Goal: Task Accomplishment & Management: Manage account settings

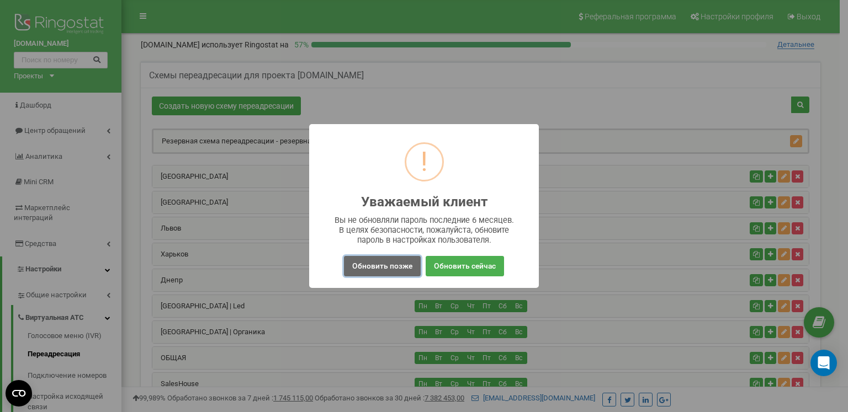
click at [397, 266] on button "Обновить позже" at bounding box center [382, 266] width 77 height 20
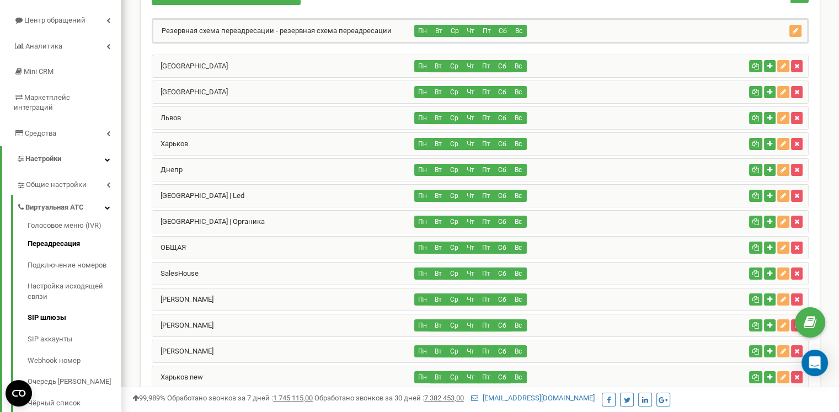
scroll to position [166, 0]
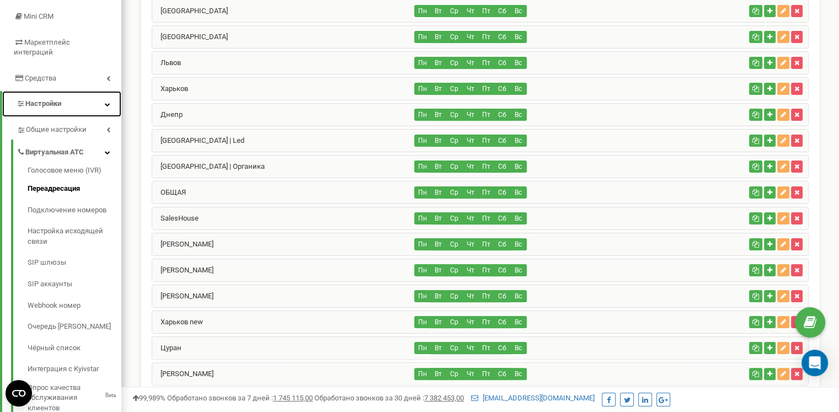
click at [100, 98] on link "Настройки" at bounding box center [61, 104] width 119 height 26
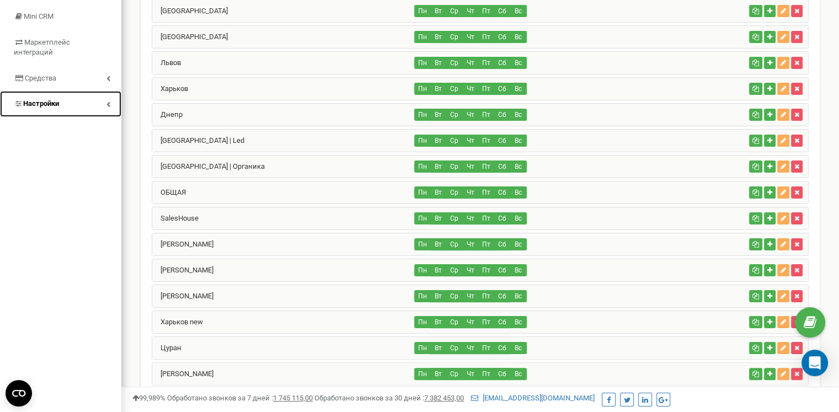
click at [100, 98] on link "Настройки" at bounding box center [60, 104] width 121 height 26
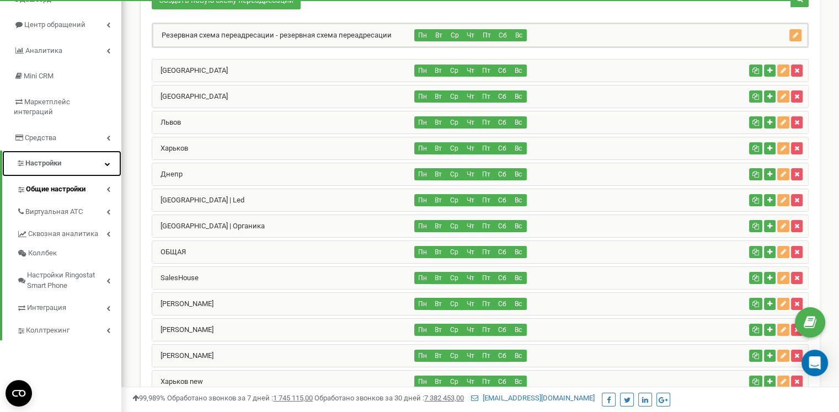
scroll to position [110, 0]
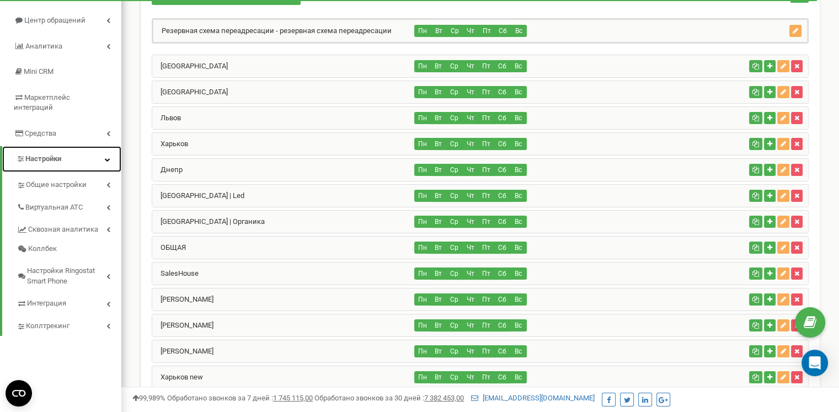
click at [108, 157] on icon at bounding box center [108, 160] width 6 height 6
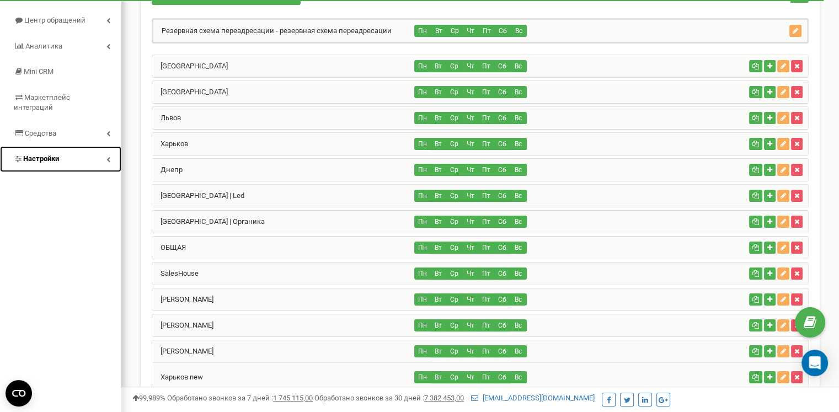
click at [108, 157] on icon at bounding box center [109, 160] width 4 height 6
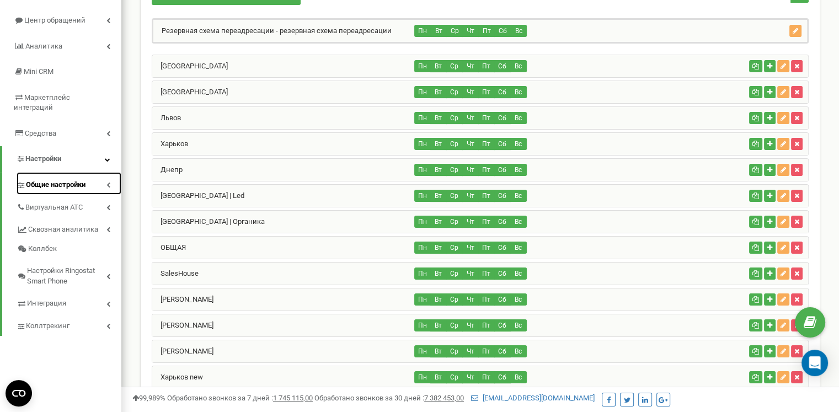
click at [89, 172] on link "Общие настройки" at bounding box center [69, 183] width 105 height 23
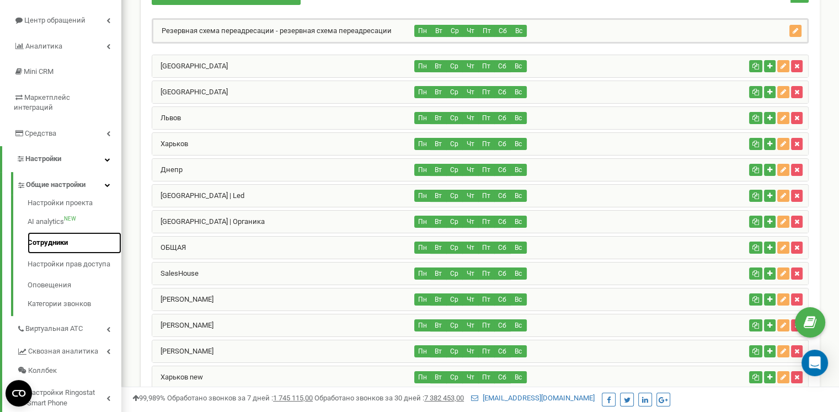
click at [50, 233] on link "Сотрудники" at bounding box center [75, 243] width 94 height 22
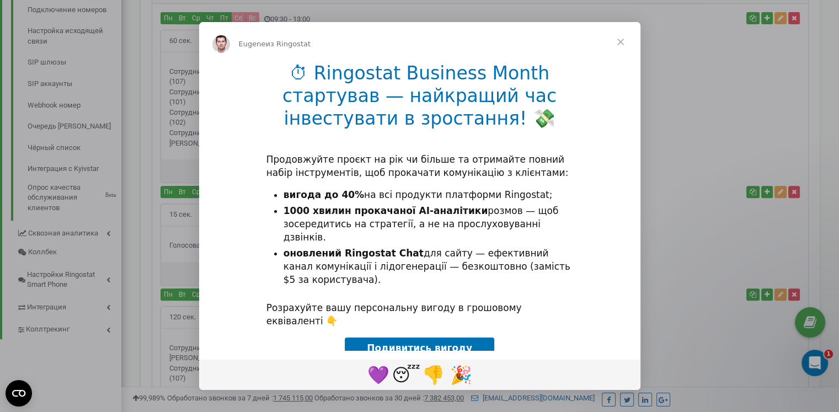
click at [626, 42] on span "Закрыть" at bounding box center [621, 42] width 40 height 40
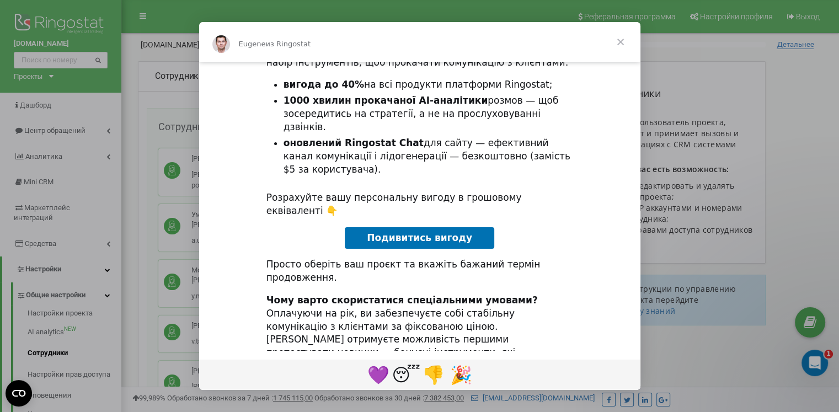
scroll to position [111, 0]
click at [620, 38] on span "Закрыть" at bounding box center [621, 42] width 40 height 40
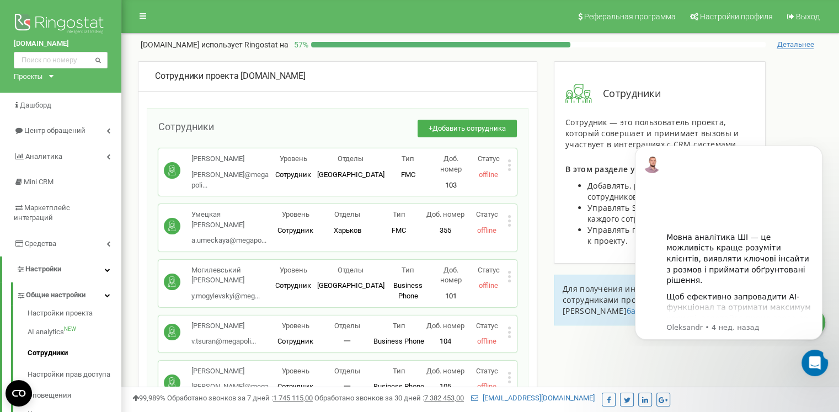
scroll to position [0, 0]
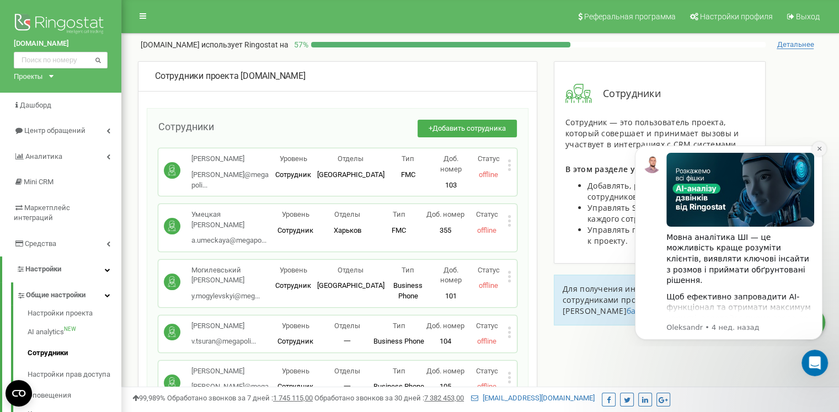
click at [822, 145] on button "Dismiss notification" at bounding box center [819, 149] width 14 height 14
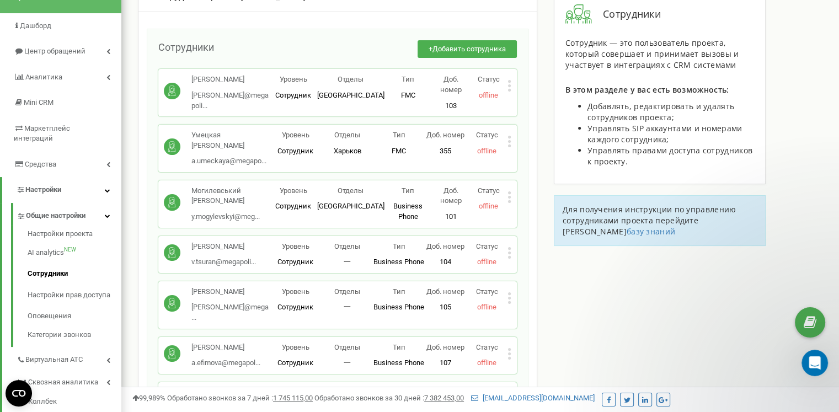
scroll to position [55, 0]
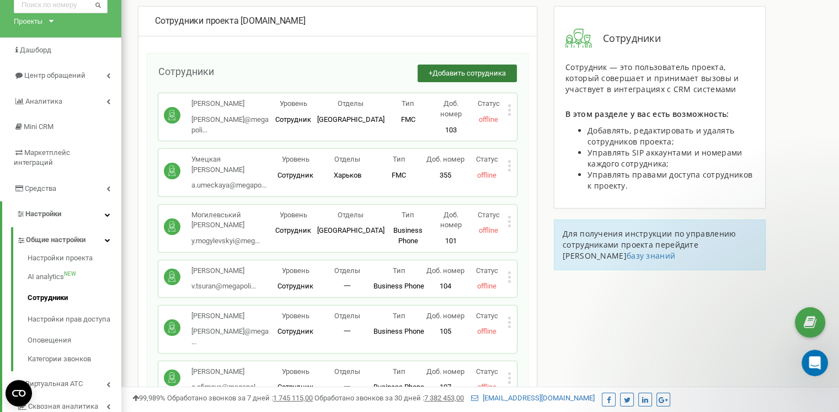
click at [486, 69] on span "Добавить сотрудника" at bounding box center [469, 73] width 73 height 8
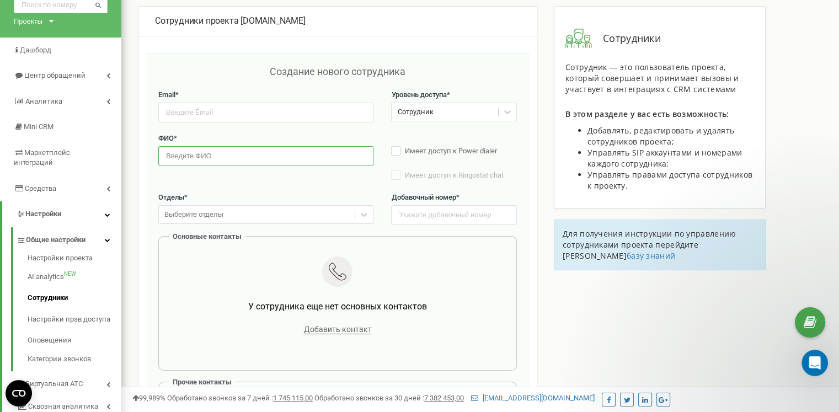
click at [190, 153] on input "text" at bounding box center [265, 155] width 215 height 19
paste input "Катю Бурлаку"
click at [178, 155] on input "Катю Бурлаку" at bounding box center [265, 155] width 215 height 19
type input "Катя Бурлака"
click at [198, 113] on input "email" at bounding box center [265, 112] width 215 height 19
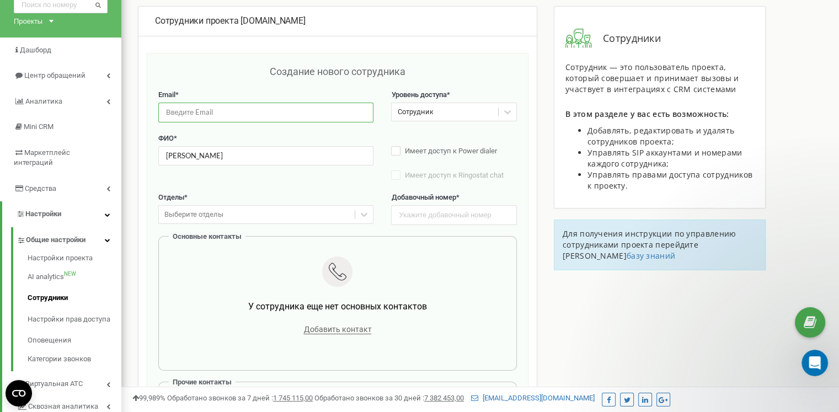
paste input "k.burlaka@megapolis.plus"
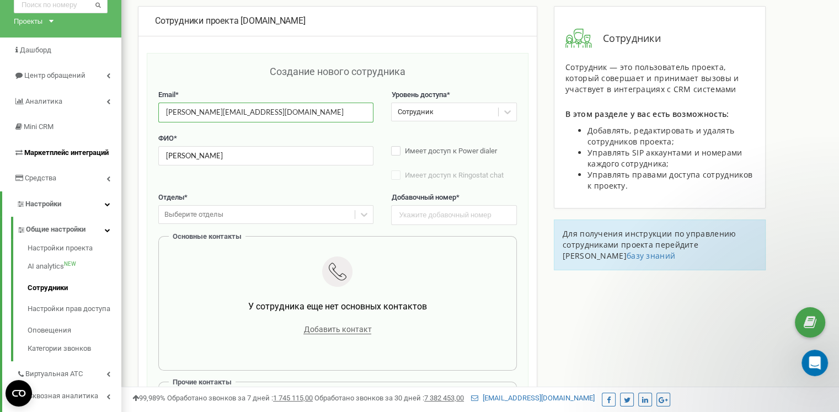
type input "k.burlaka@megapolis.plus"
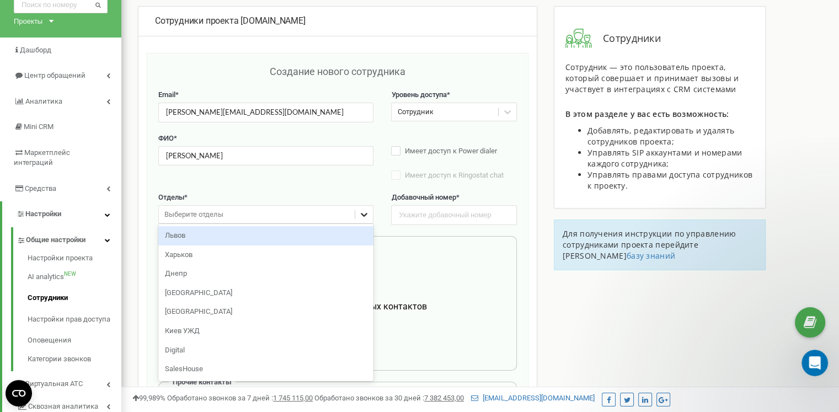
click at [360, 212] on icon at bounding box center [364, 214] width 11 height 11
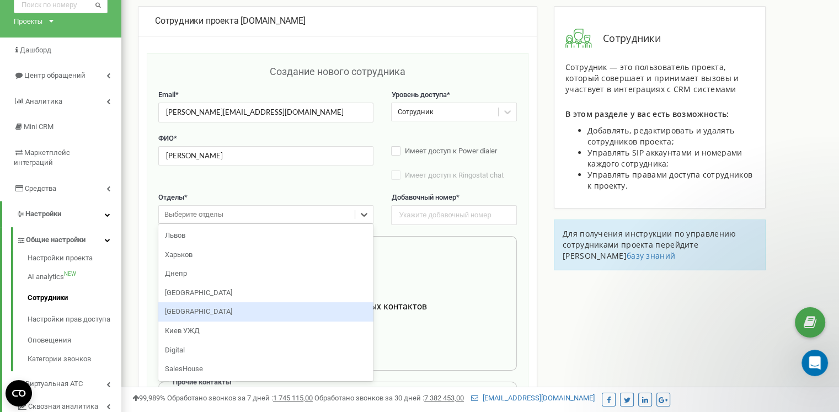
click at [190, 309] on div "Киев" at bounding box center [265, 311] width 215 height 19
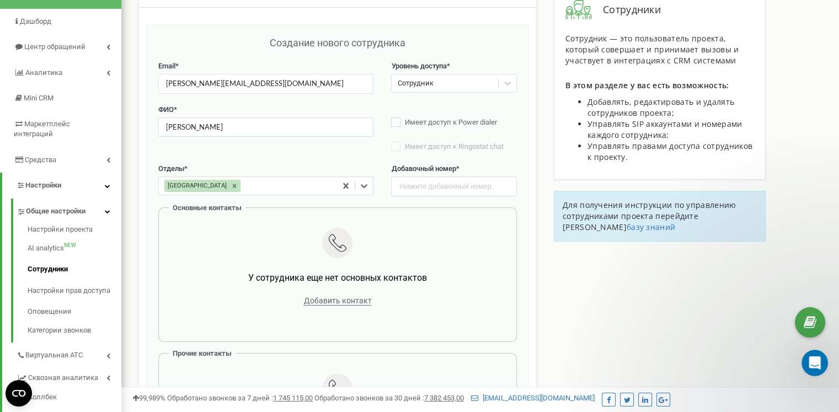
scroll to position [166, 0]
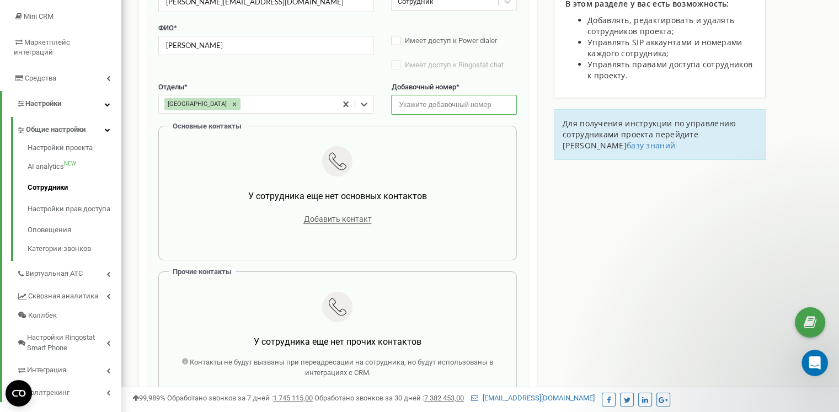
click at [437, 108] on input "text" at bounding box center [453, 104] width 125 height 19
paste input "103"
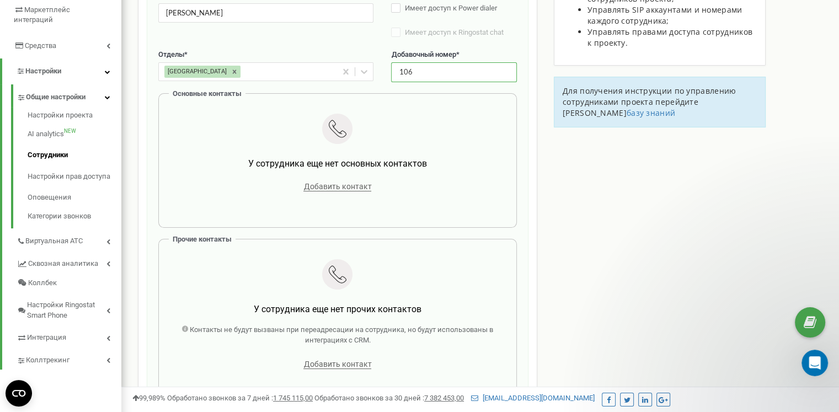
scroll to position [221, 0]
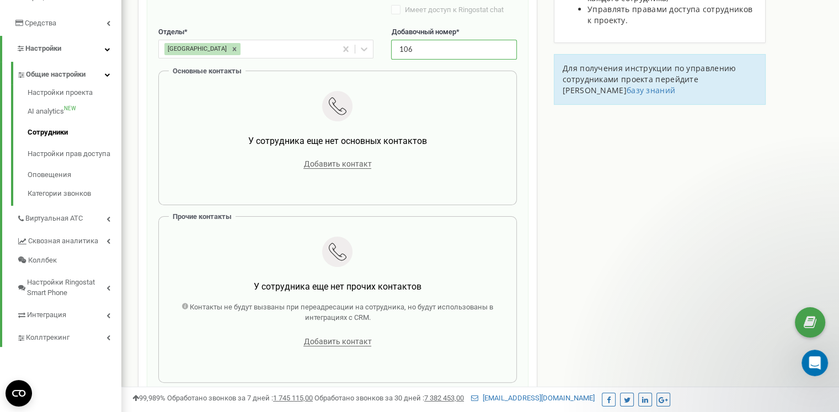
type input "106"
click at [346, 166] on span "Добавить контакт" at bounding box center [338, 164] width 68 height 9
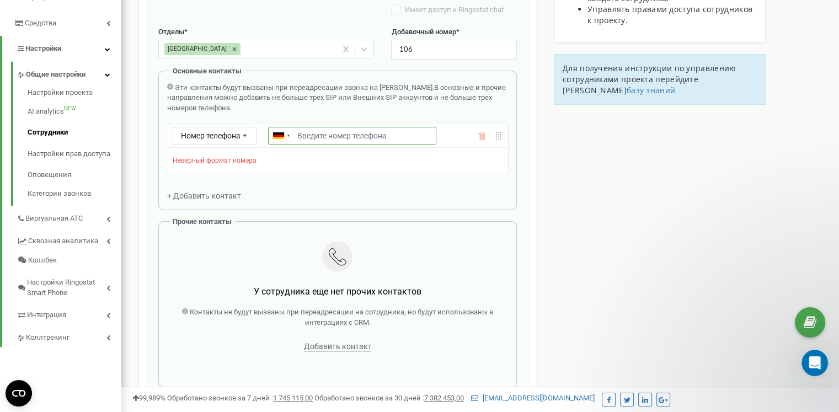
click at [368, 139] on input "Email *" at bounding box center [352, 136] width 168 height 18
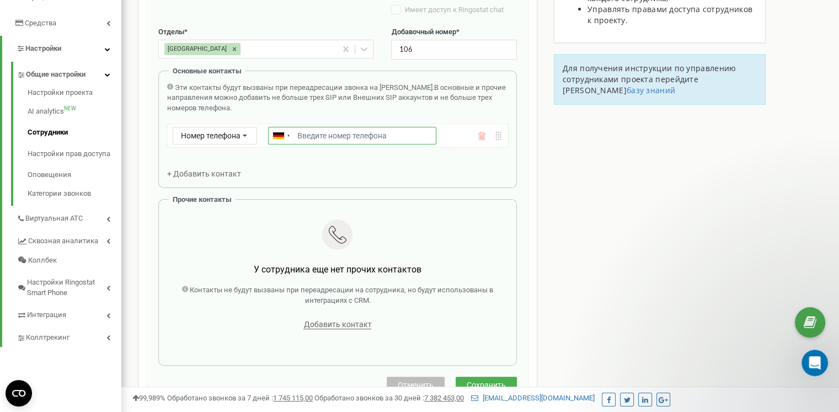
paste input "+380636614900"
type input "+380636614900"
click at [491, 381] on span "Сохранить" at bounding box center [486, 385] width 39 height 9
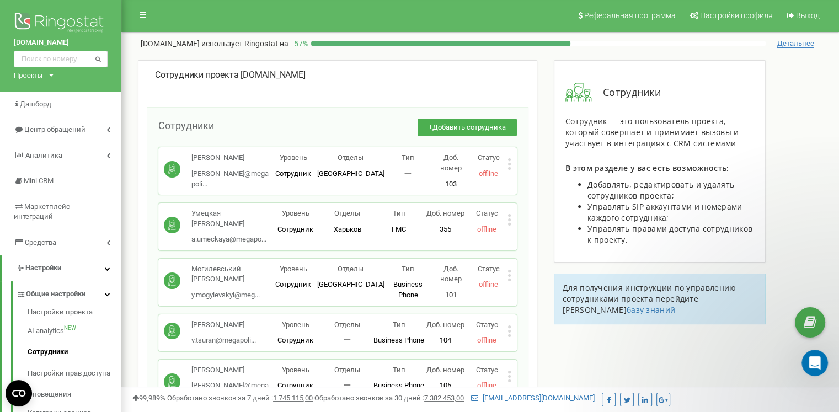
scroll to position [0, 0]
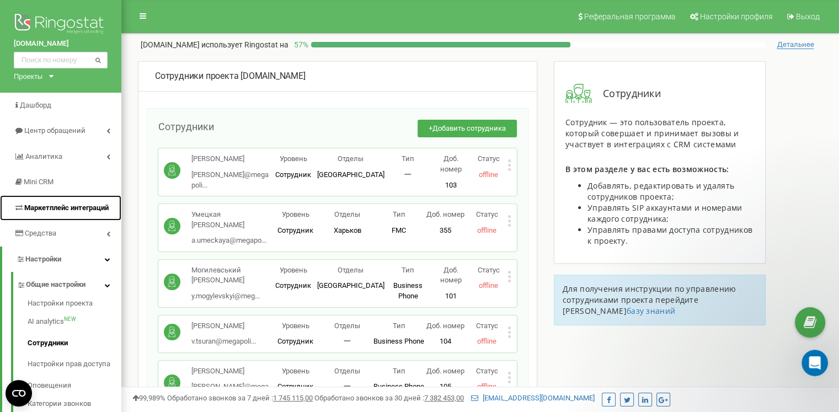
click at [47, 204] on span "Маркетплейс интеграций" at bounding box center [66, 208] width 84 height 8
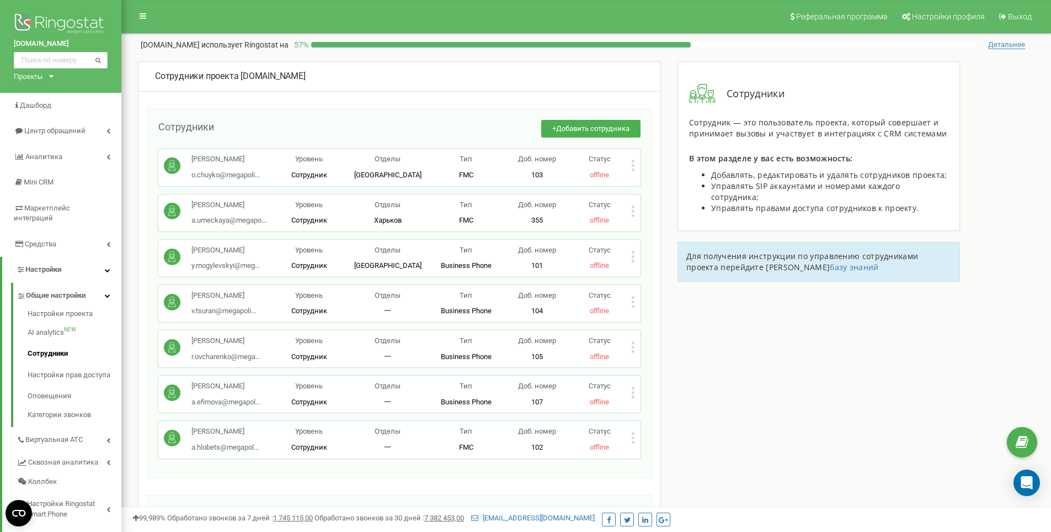
click at [631, 163] on icon at bounding box center [633, 166] width 4 height 12
click at [686, 183] on span "Редактировать" at bounding box center [674, 183] width 56 height 7
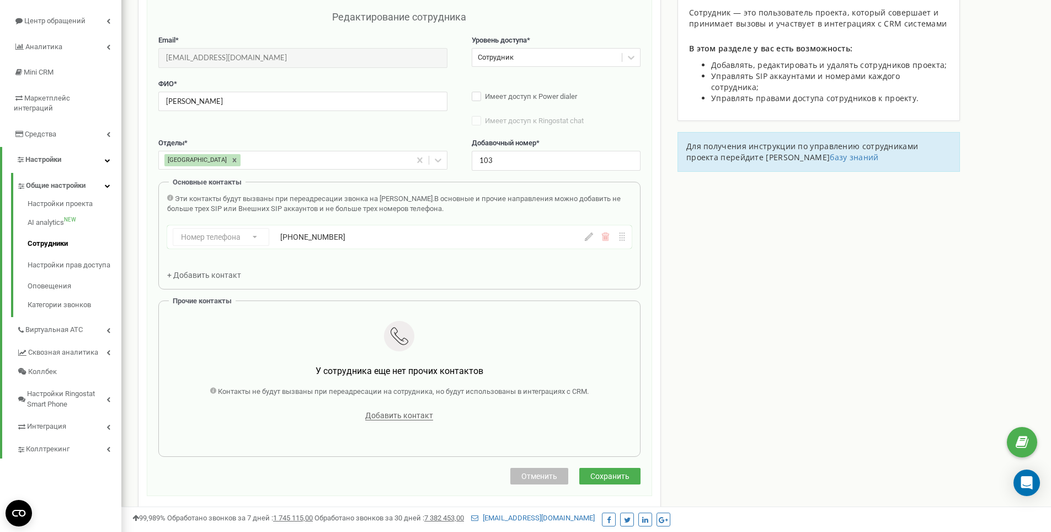
scroll to position [110, 0]
drag, startPoint x: 501, startPoint y: 160, endPoint x: 464, endPoint y: 163, distance: 36.5
click at [464, 163] on div "Отделы * [GEOGRAPHIC_DATA] Добавочный номер * 103" at bounding box center [399, 159] width 482 height 44
click at [589, 239] on icon at bounding box center [589, 236] width 8 height 8
drag, startPoint x: 382, startPoint y: 237, endPoint x: 303, endPoint y: 243, distance: 79.2
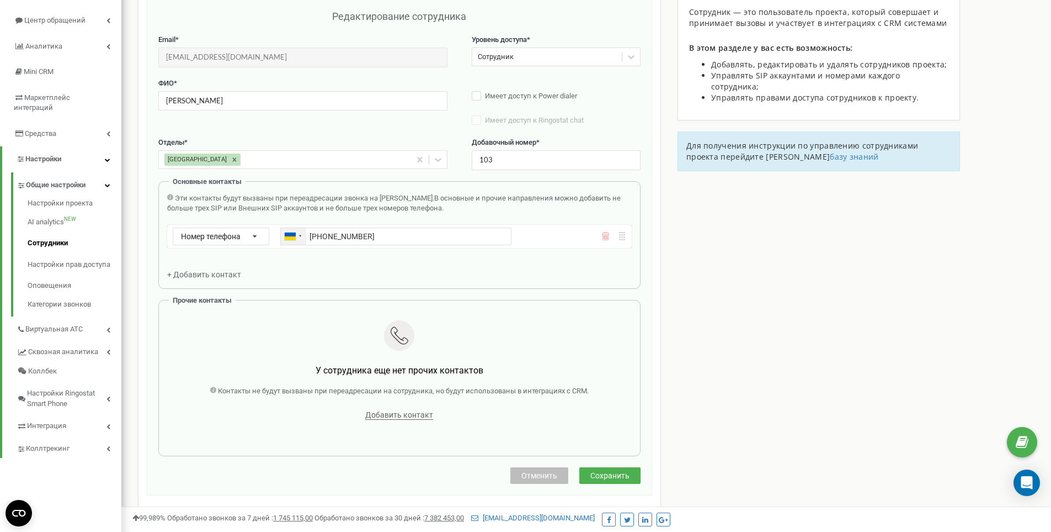
click at [303, 243] on div "Ukraine (Україна) + 380 Afghanistan (‫افغانستان‬‎) + 93 Albania (Shqipëri) + 35…" at bounding box center [395, 236] width 231 height 18
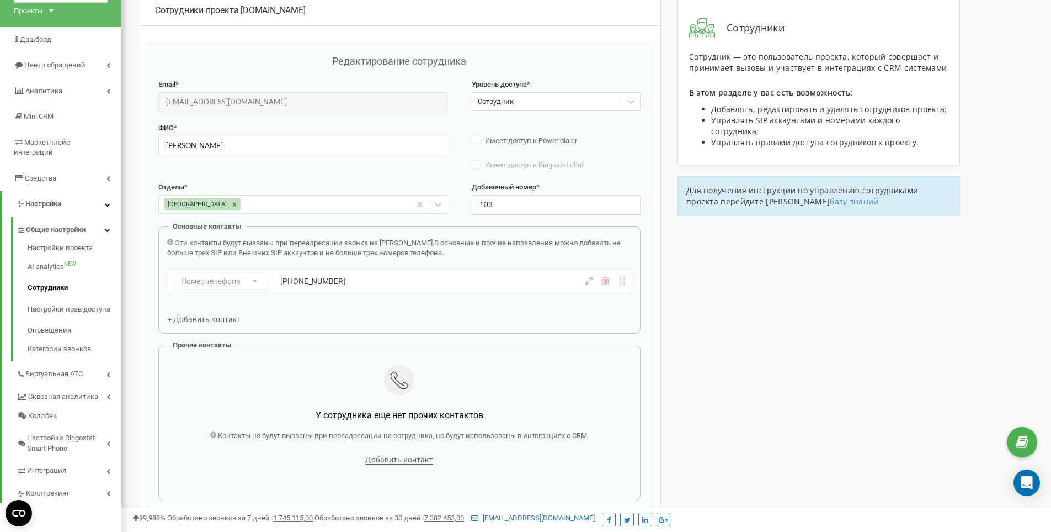
scroll to position [55, 0]
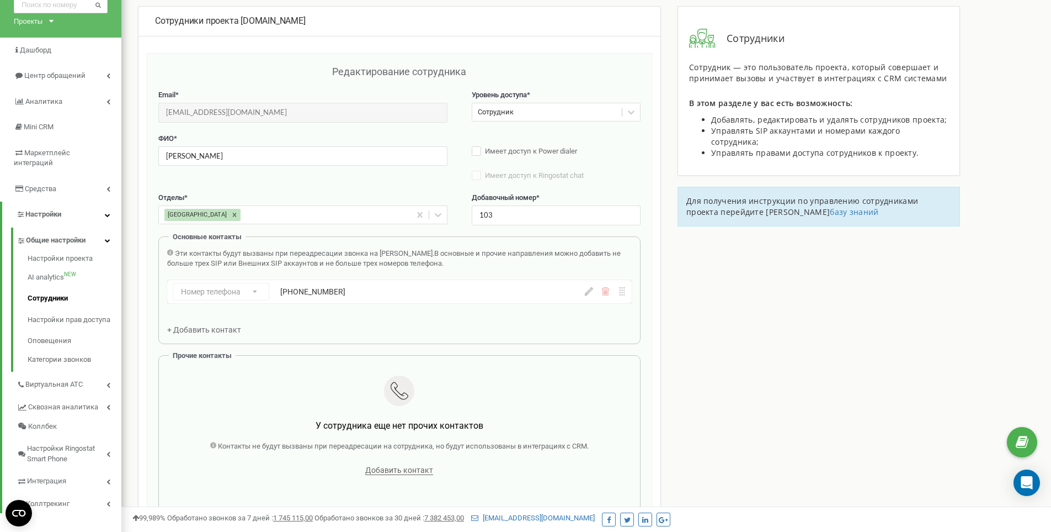
click at [607, 296] on div "Номер телефона Номер телефона SIP Внешний SIP +380636614900" at bounding box center [399, 291] width 465 height 23
click at [607, 292] on icon at bounding box center [606, 291] width 8 height 8
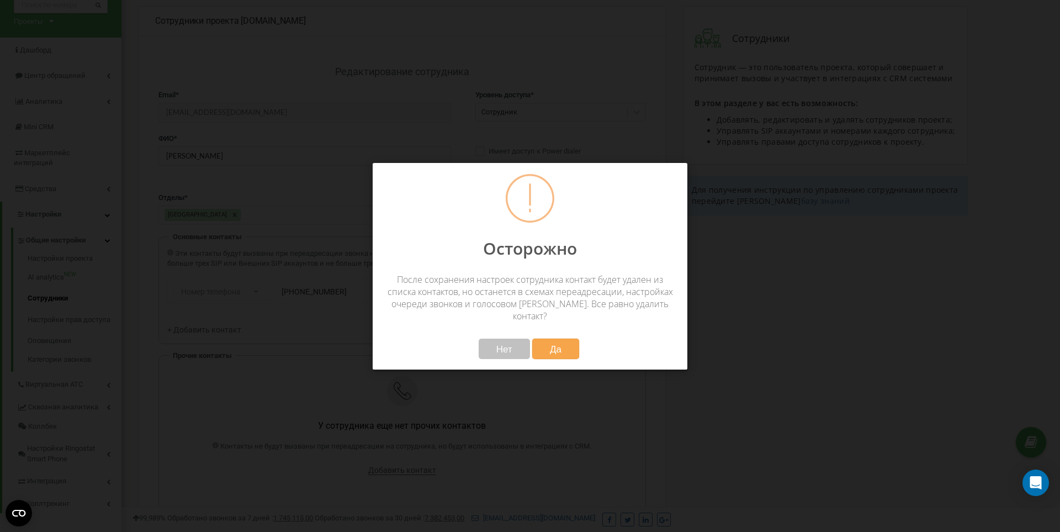
click at [558, 343] on span "Да" at bounding box center [556, 349] width 12 height 12
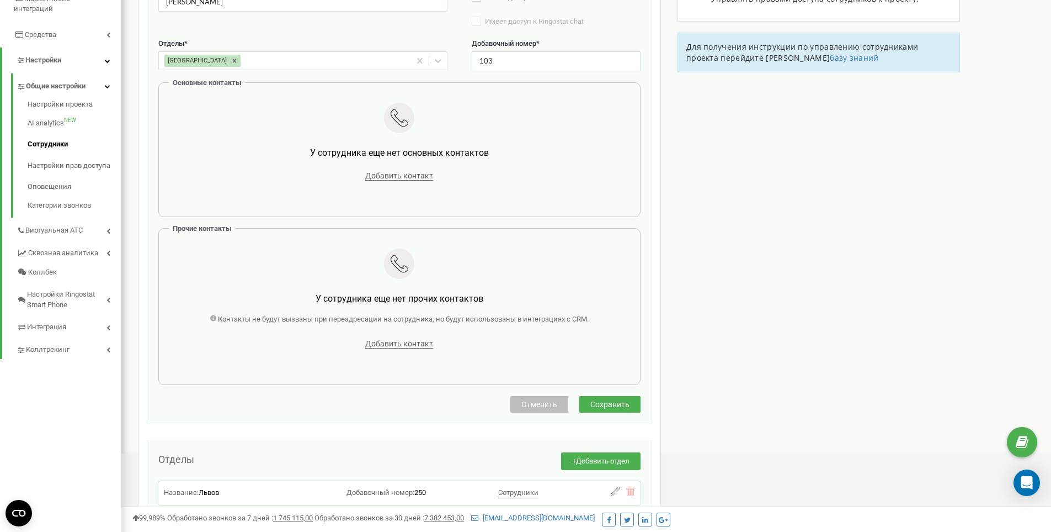
scroll to position [442, 0]
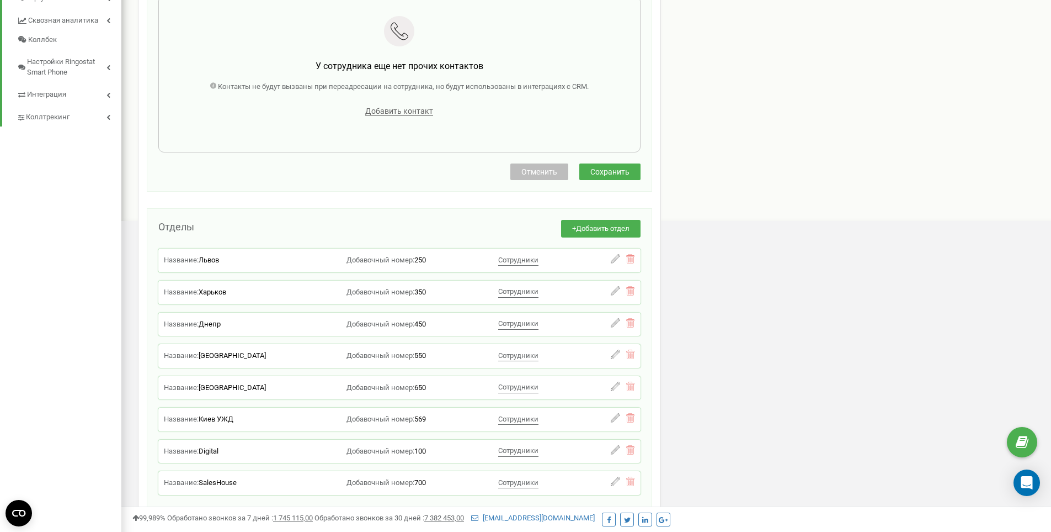
click at [611, 174] on span "Сохранить" at bounding box center [610, 171] width 39 height 9
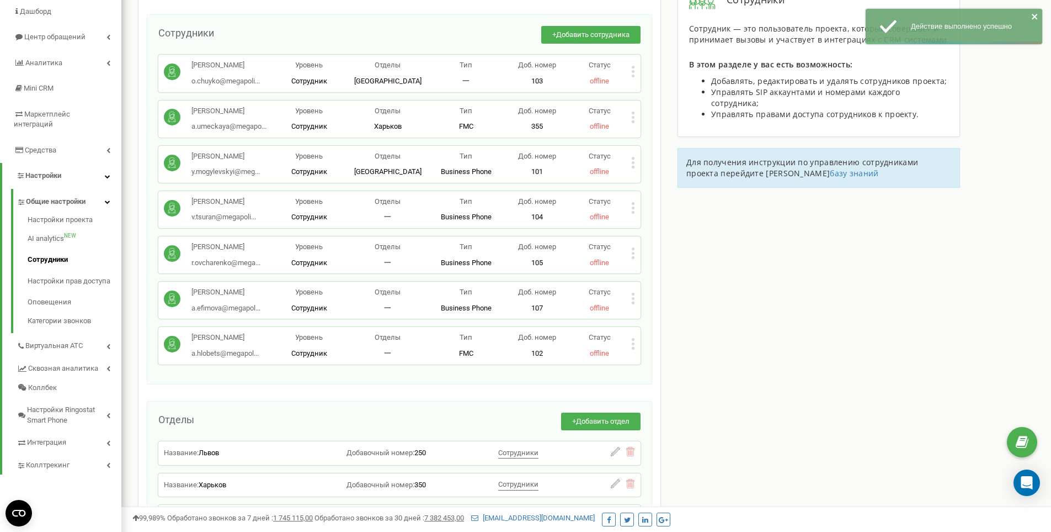
scroll to position [92, 0]
click at [633, 71] on icon at bounding box center [633, 73] width 4 height 12
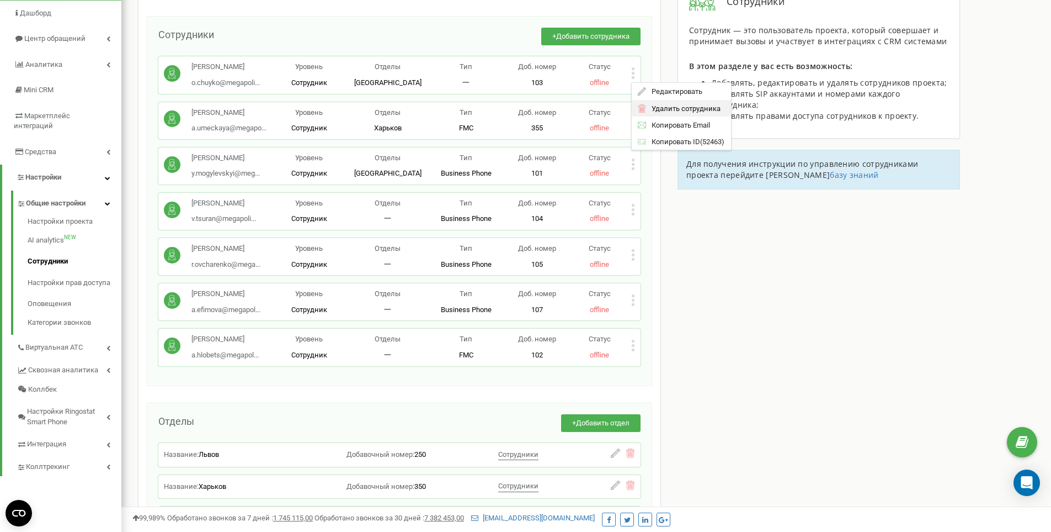
click at [688, 111] on span "Удалить сотрудника" at bounding box center [683, 108] width 75 height 7
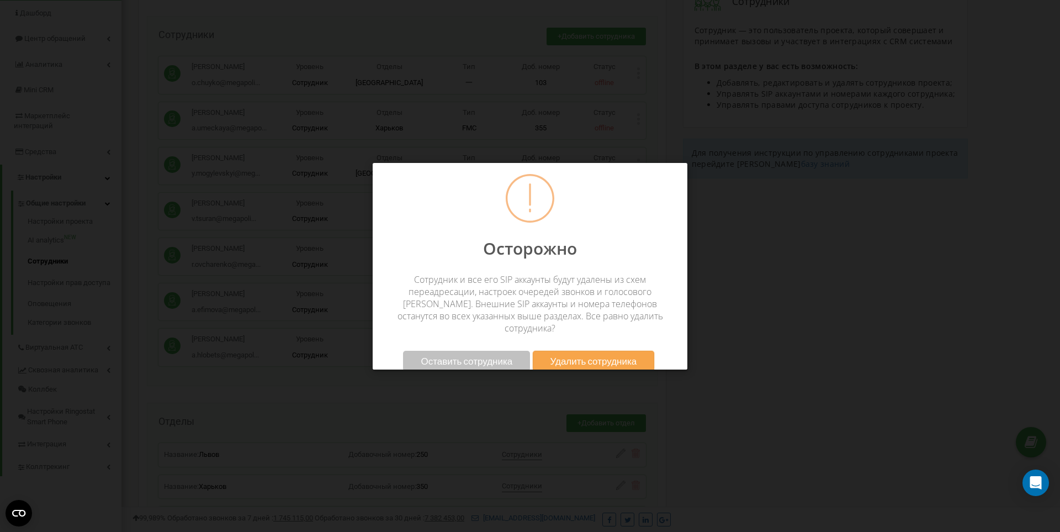
click at [477, 355] on span "Оставить сотрудника" at bounding box center [467, 361] width 92 height 12
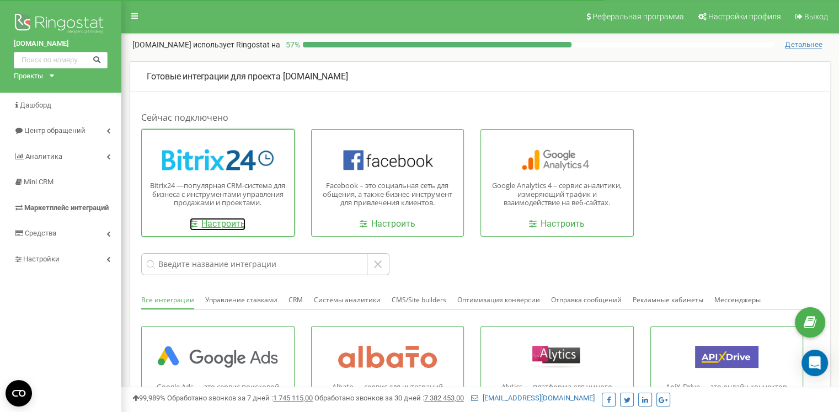
click at [232, 226] on link "Настроить" at bounding box center [218, 224] width 56 height 13
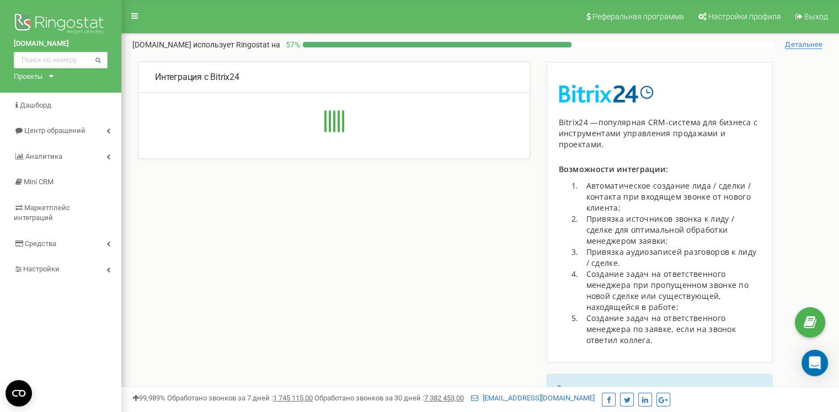
type input "[URL][DOMAIN_NAME]"
type input "1"
type input "a7673xv3lzad63qc"
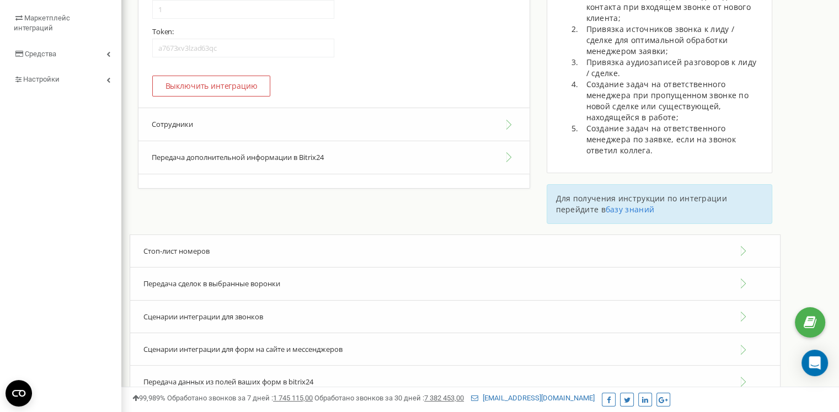
scroll to position [221, 0]
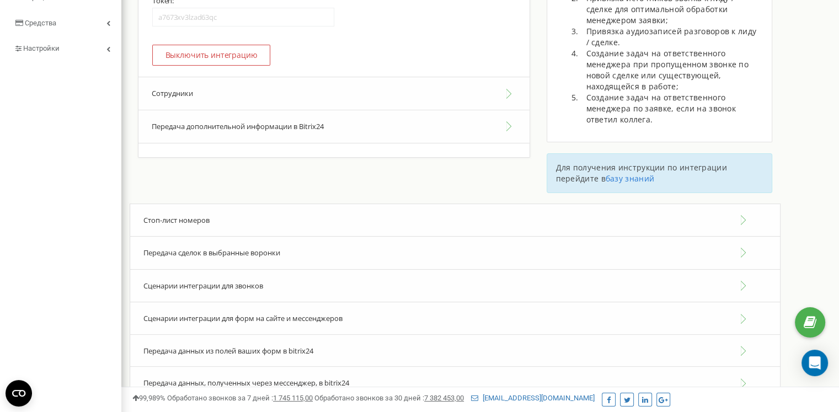
click at [198, 94] on button "Сотрудники" at bounding box center [334, 94] width 391 height 34
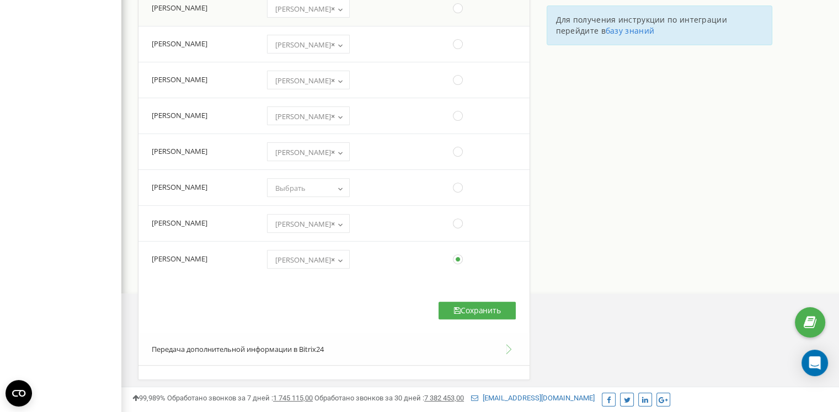
scroll to position [386, 0]
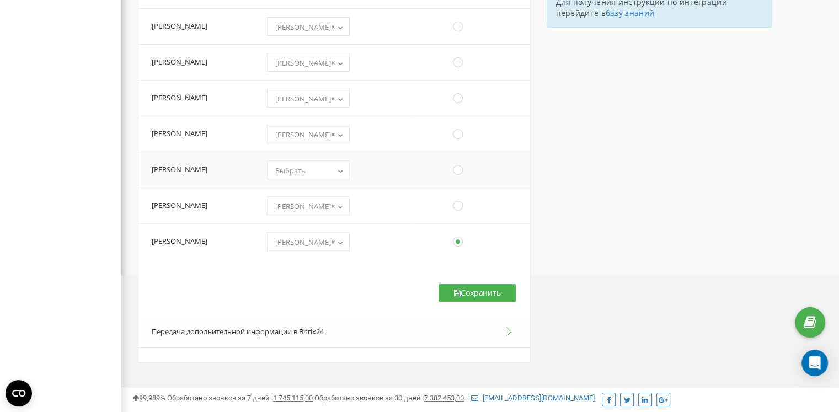
click at [348, 166] on span at bounding box center [342, 170] width 11 height 14
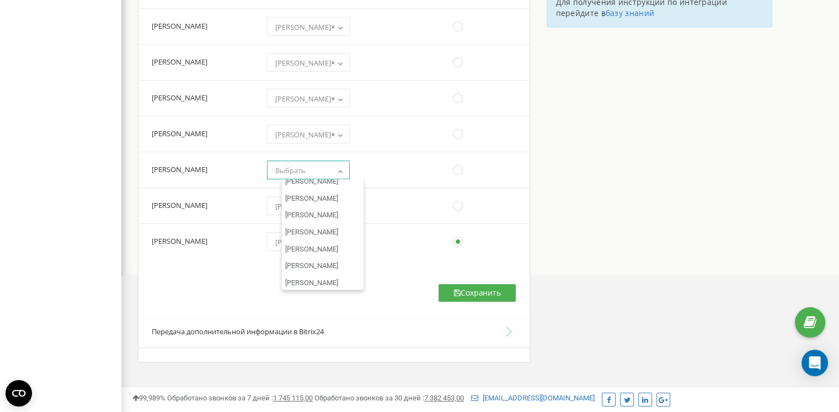
scroll to position [8557, 0]
select select "1029"
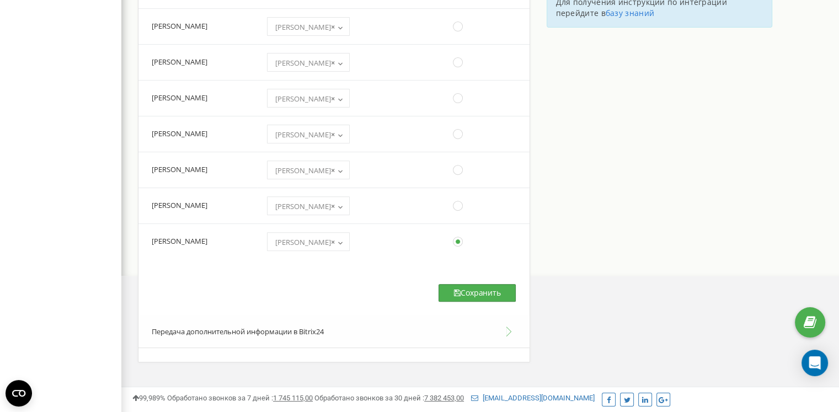
click at [474, 299] on button "Сохранить" at bounding box center [477, 293] width 77 height 18
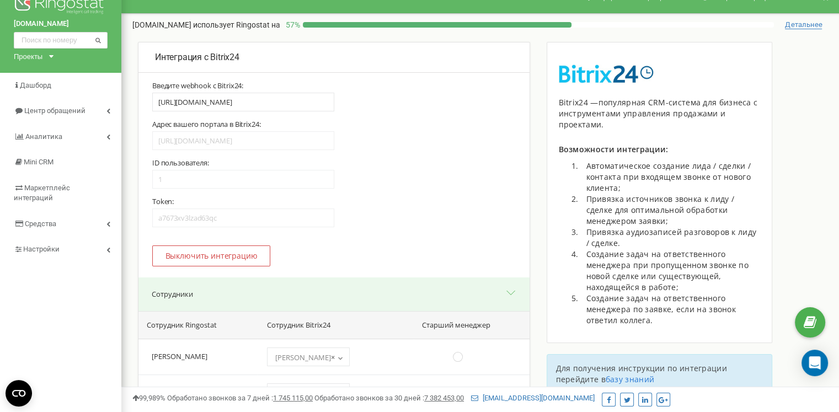
scroll to position [0, 0]
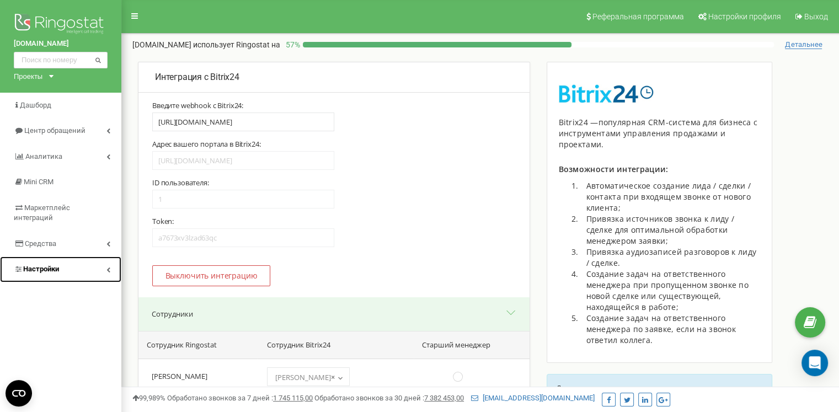
click at [62, 257] on link "Настройки" at bounding box center [60, 270] width 121 height 26
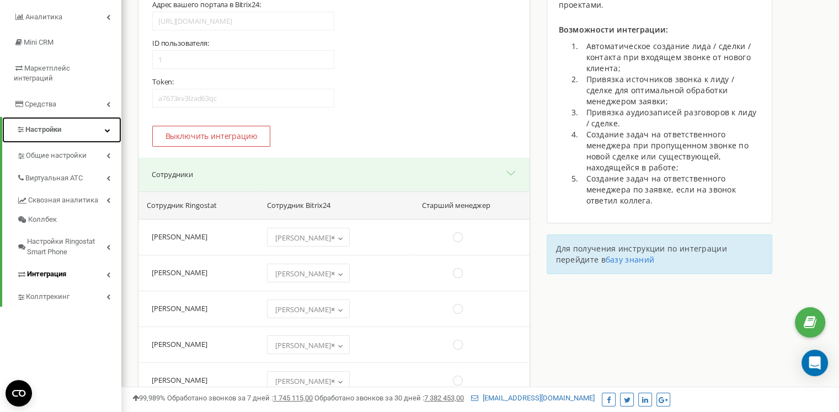
scroll to position [166, 0]
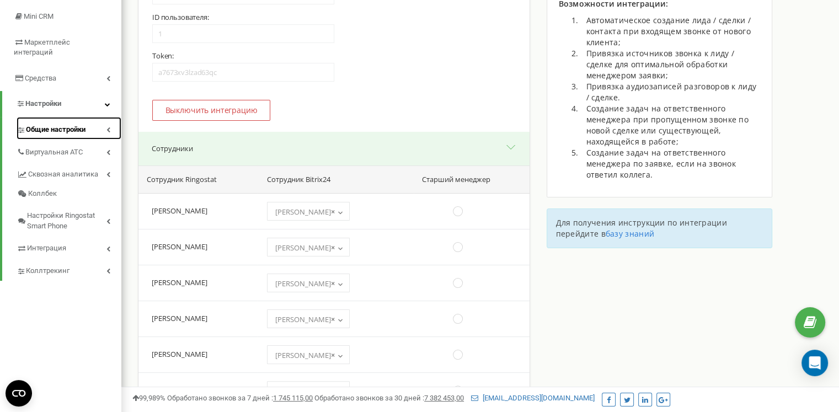
click at [101, 118] on link "Общие настройки" at bounding box center [69, 128] width 105 height 23
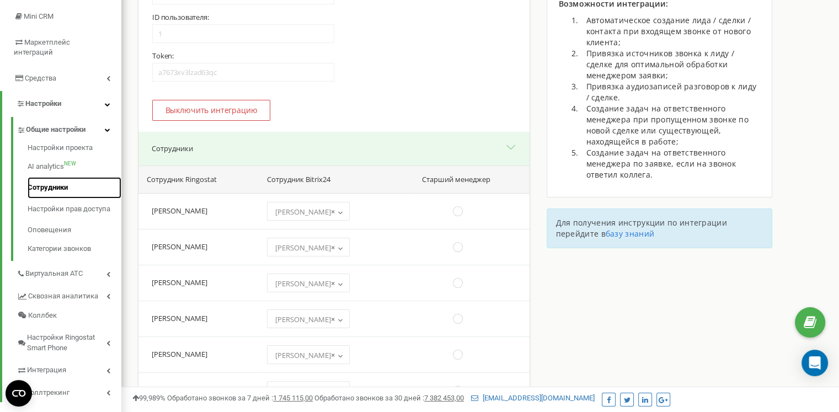
click at [46, 177] on link "Сотрудники" at bounding box center [75, 188] width 94 height 22
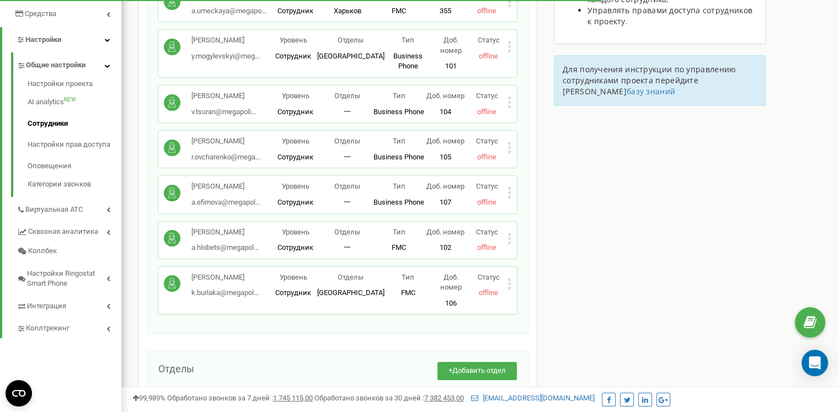
scroll to position [221, 0]
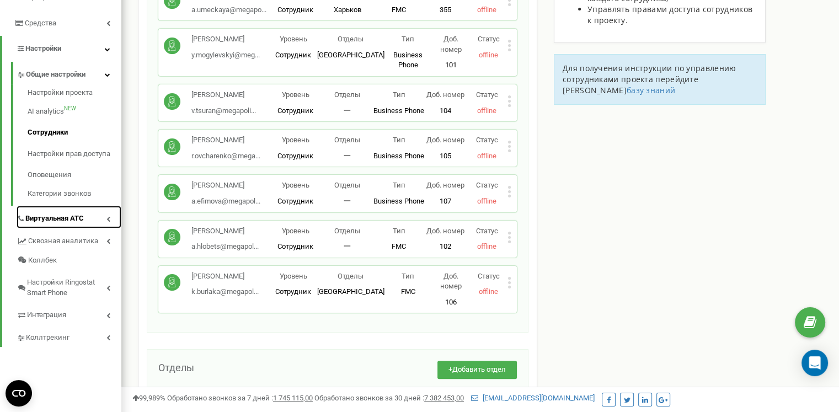
click at [84, 206] on link "Виртуальная АТС" at bounding box center [69, 217] width 105 height 23
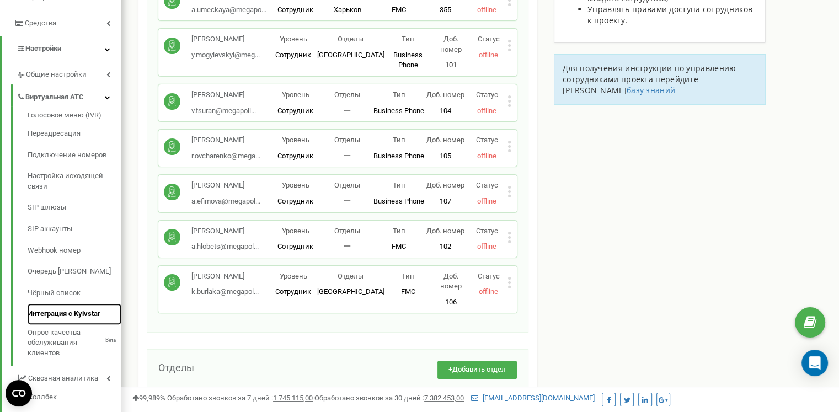
click at [66, 304] on link "Интеграция с Kyivstar" at bounding box center [75, 315] width 94 height 22
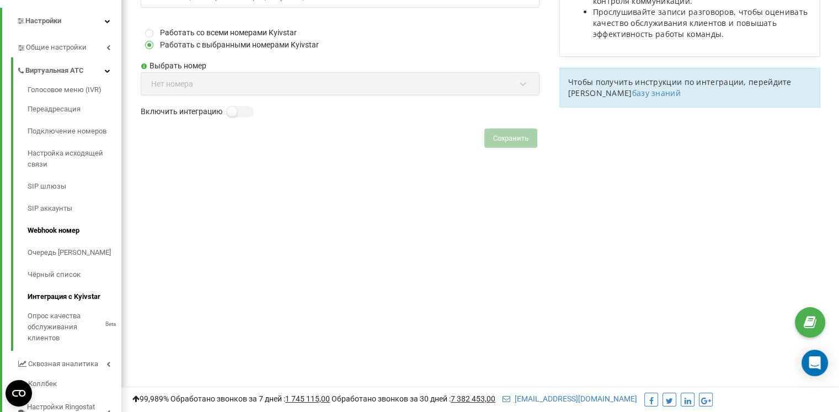
scroll to position [276, 0]
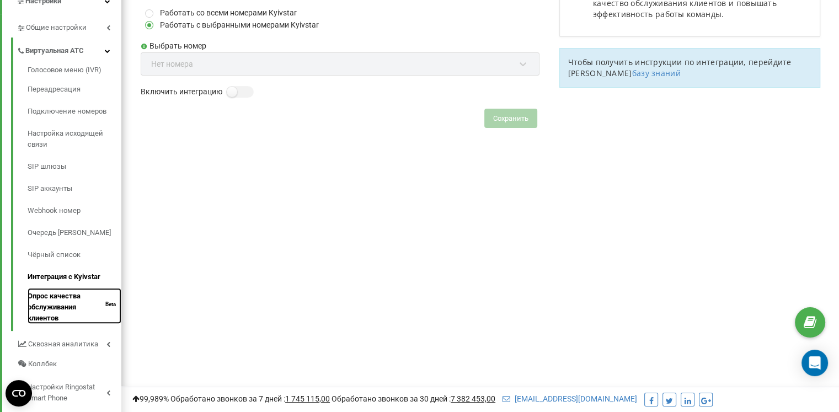
click at [40, 299] on link "Опрос качества обслуживания клиентов Beta" at bounding box center [75, 306] width 94 height 36
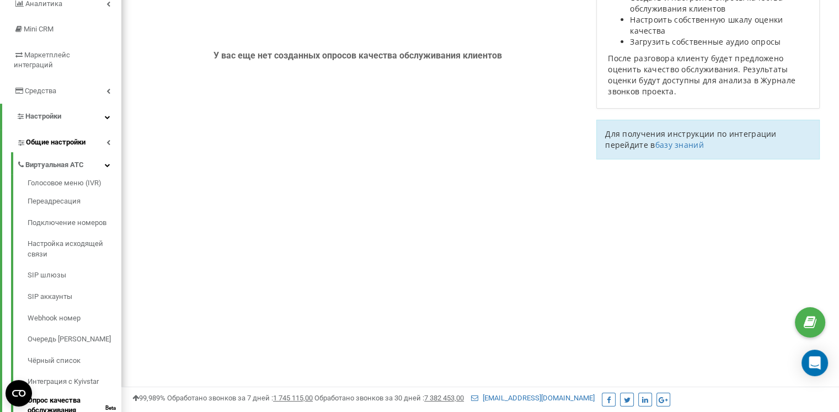
scroll to position [145, 0]
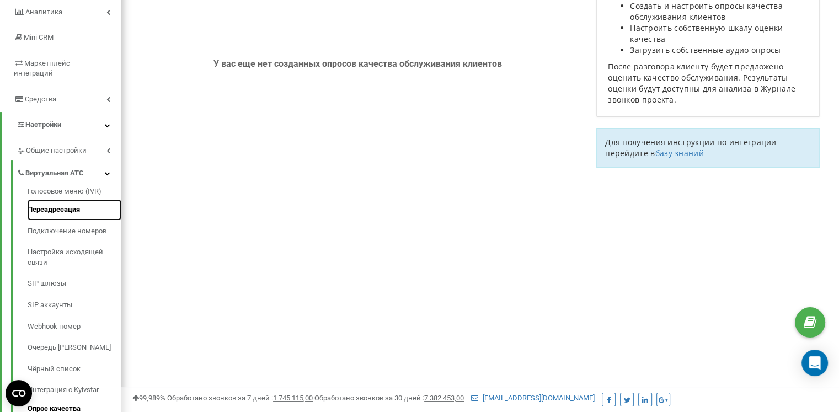
click at [54, 199] on link "Переадресация" at bounding box center [75, 210] width 94 height 22
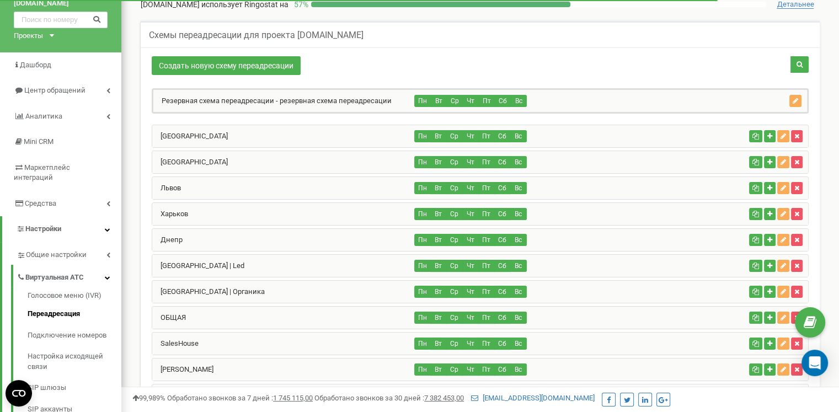
scroll to position [166, 0]
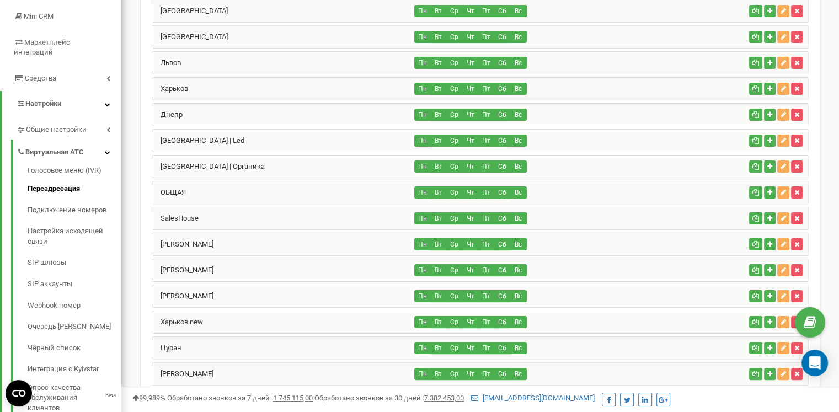
click at [223, 189] on div "ОБЩАЯ" at bounding box center [283, 193] width 263 height 22
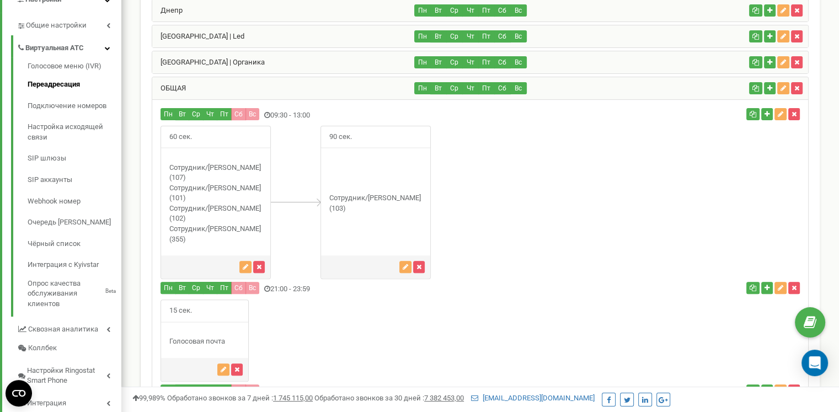
scroll to position [276, 0]
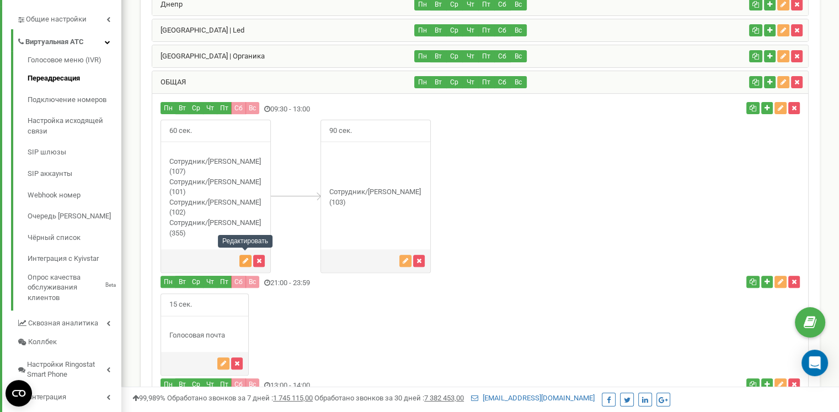
click at [245, 258] on icon "button" at bounding box center [246, 261] width 6 height 7
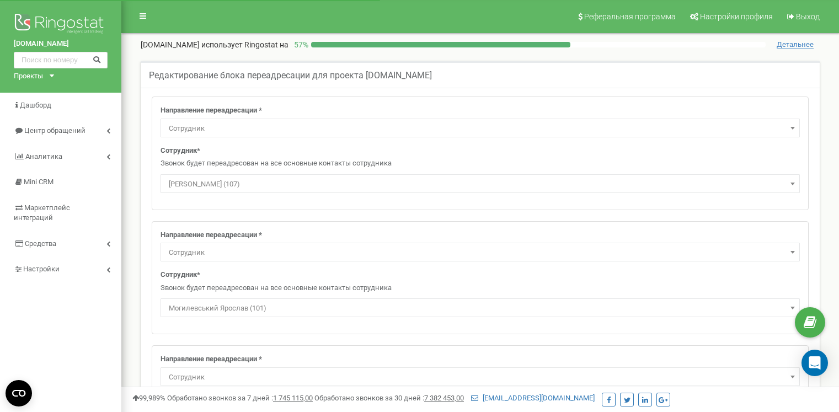
select select "Employee"
select select "392007"
select select "Employee"
select select "465396"
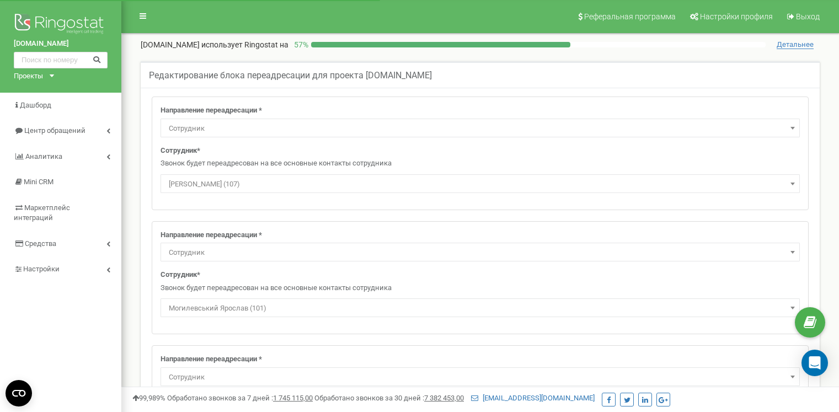
select select "Employee"
select select "309724"
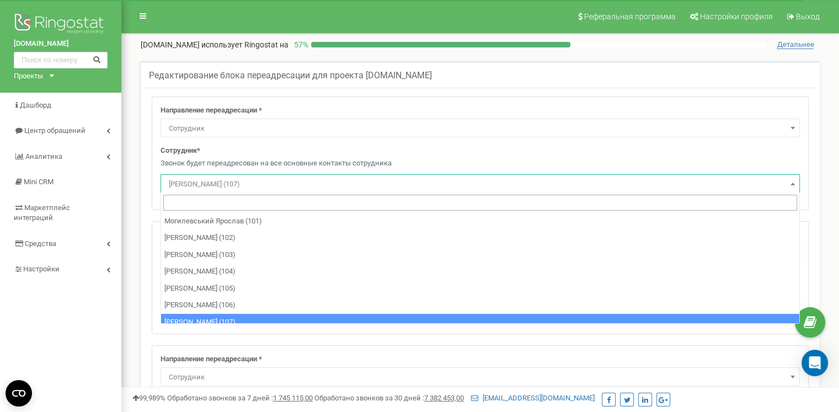
click at [290, 187] on span "[PERSON_NAME] (107)" at bounding box center [480, 184] width 632 height 15
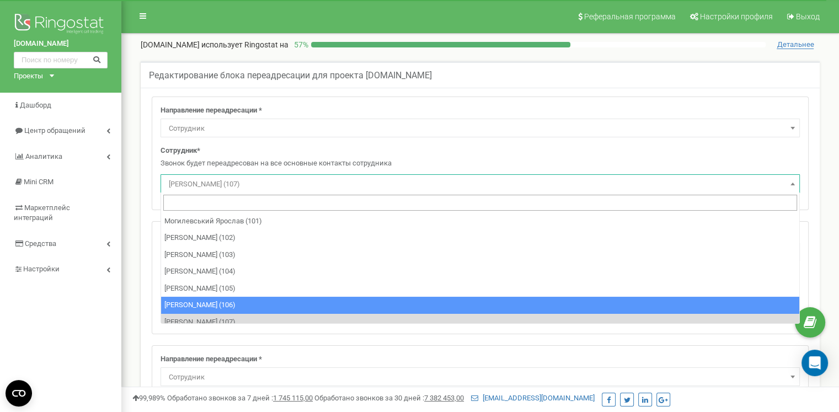
select select "496371"
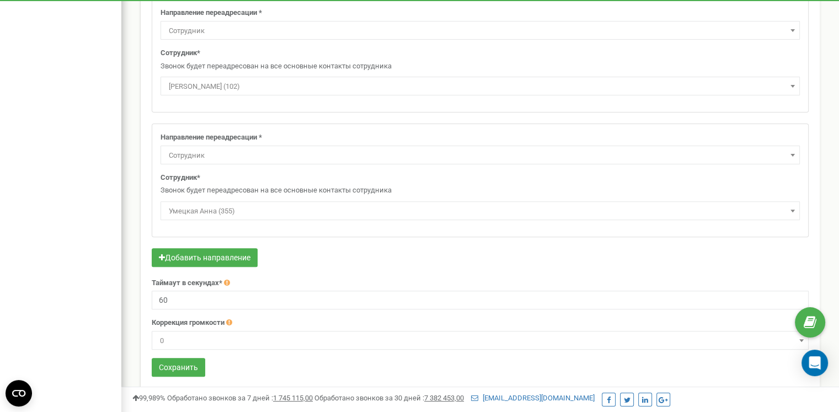
scroll to position [359, 0]
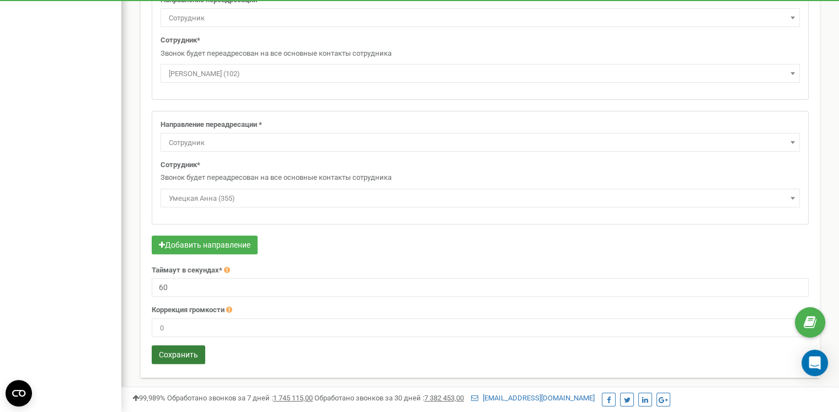
click at [169, 352] on button "Сохранить" at bounding box center [179, 355] width 54 height 19
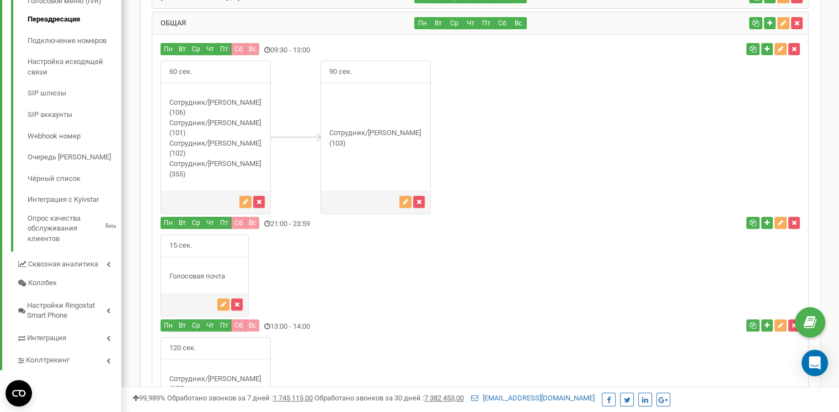
scroll to position [311, 0]
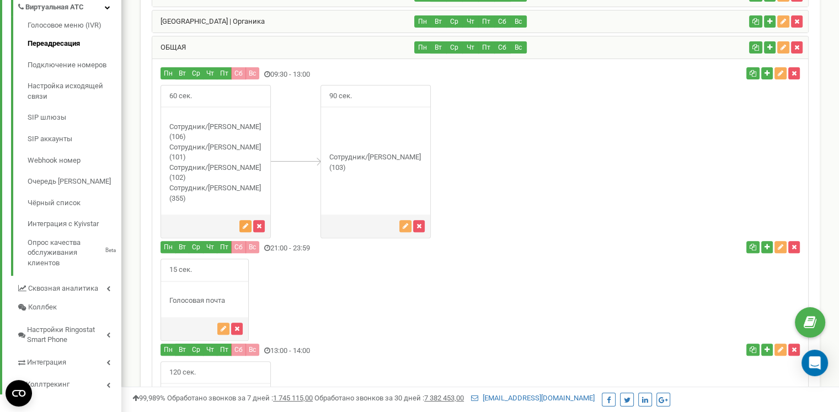
click at [245, 224] on icon "button" at bounding box center [246, 226] width 6 height 7
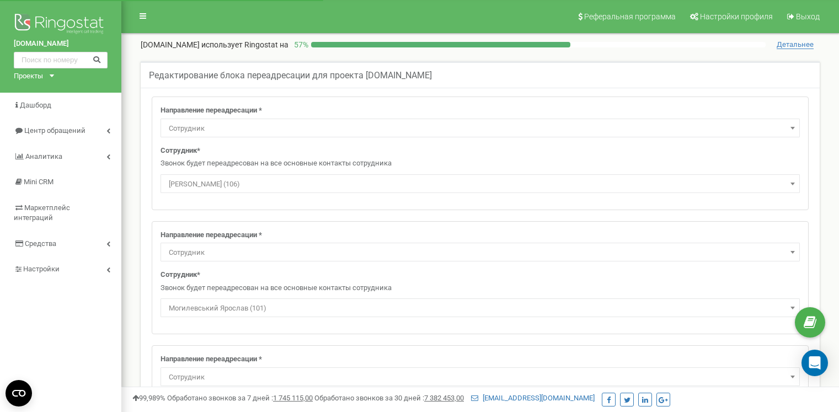
select select "Employee"
select select "496371"
select select "Employee"
select select "465396"
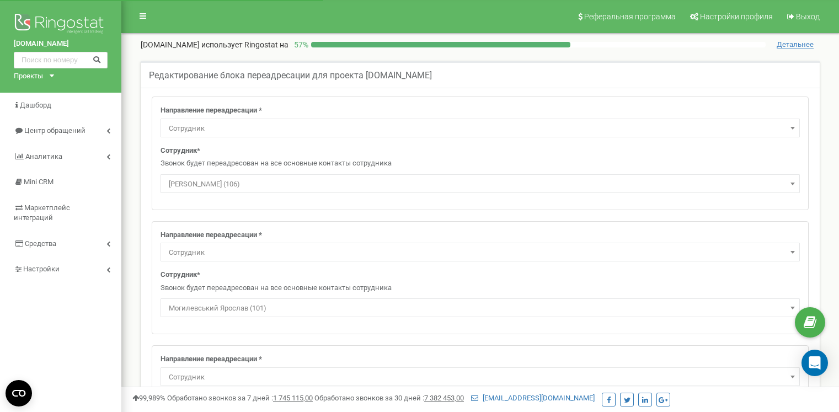
select select "Employee"
select select "309724"
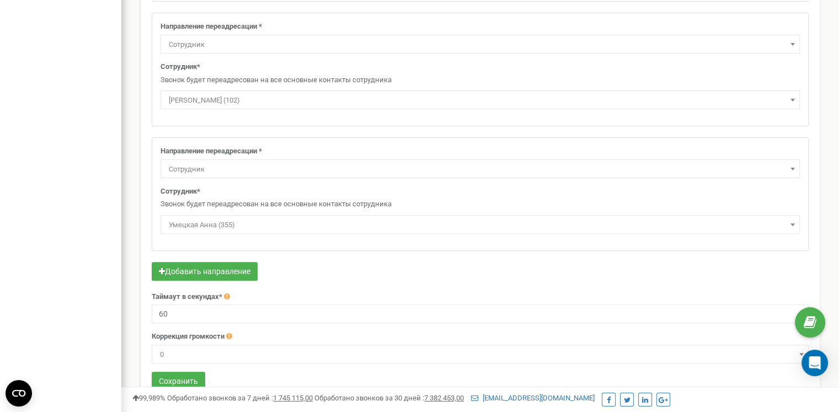
scroll to position [359, 0]
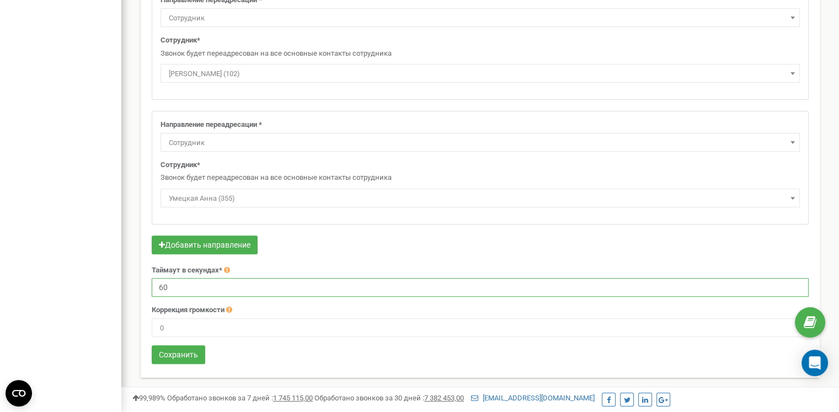
click at [190, 293] on input "60" at bounding box center [480, 287] width 657 height 19
type input "90"
click at [168, 353] on button "Сохранить" at bounding box center [179, 355] width 54 height 19
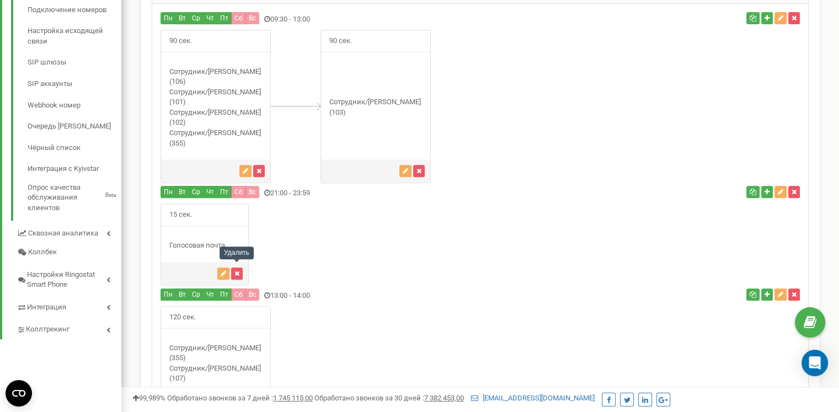
scroll to position [311, 0]
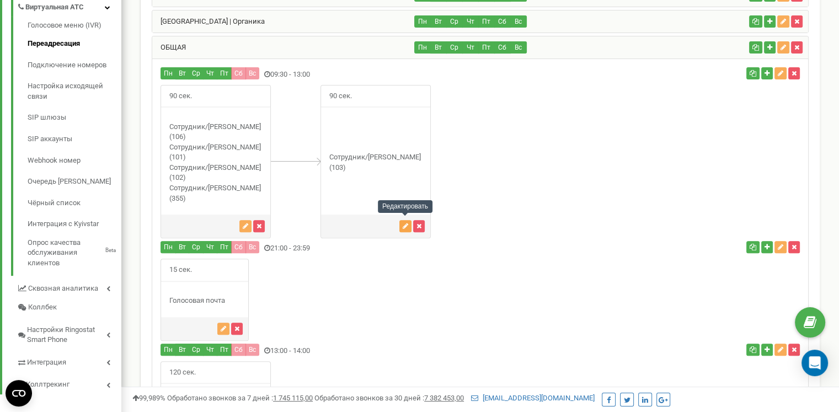
click at [407, 224] on icon "button" at bounding box center [406, 226] width 6 height 7
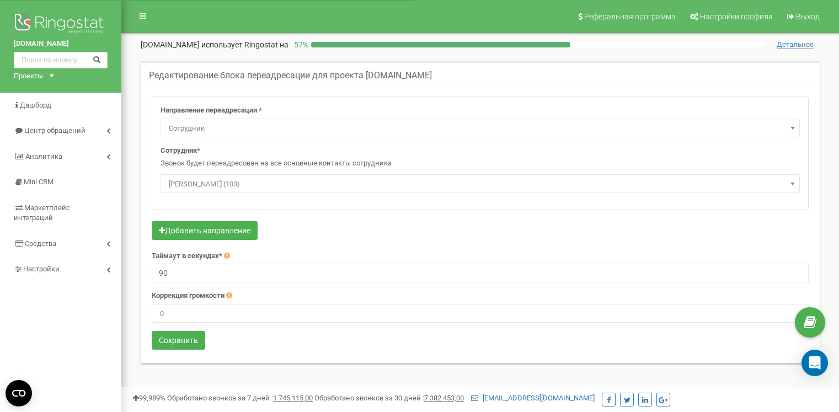
select select "Employee"
select select "52463"
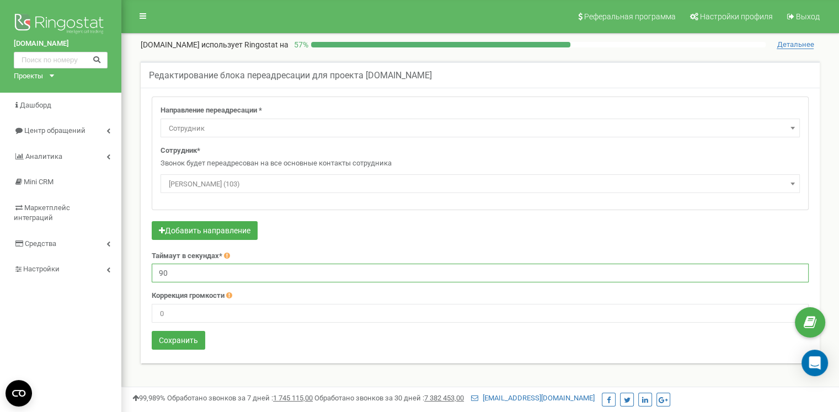
click at [188, 275] on input "90" at bounding box center [480, 273] width 657 height 19
type input "60"
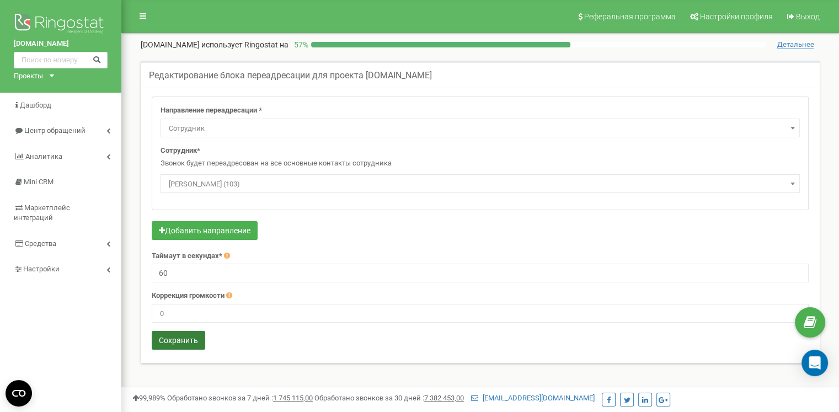
click at [170, 342] on button "Сохранить" at bounding box center [179, 340] width 54 height 19
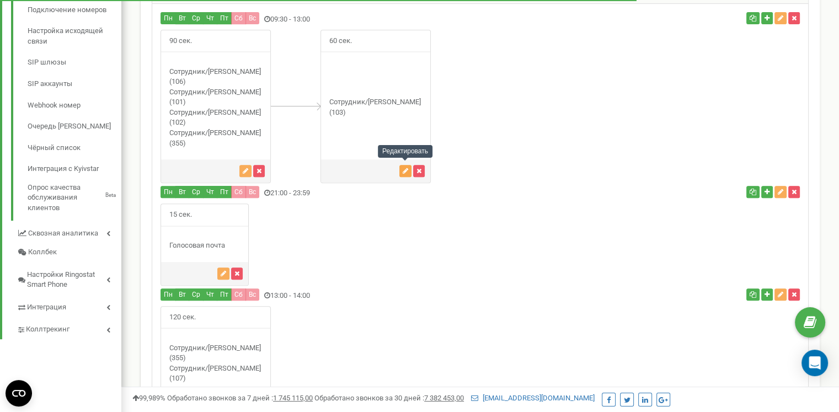
click at [407, 168] on icon "button" at bounding box center [406, 171] width 6 height 7
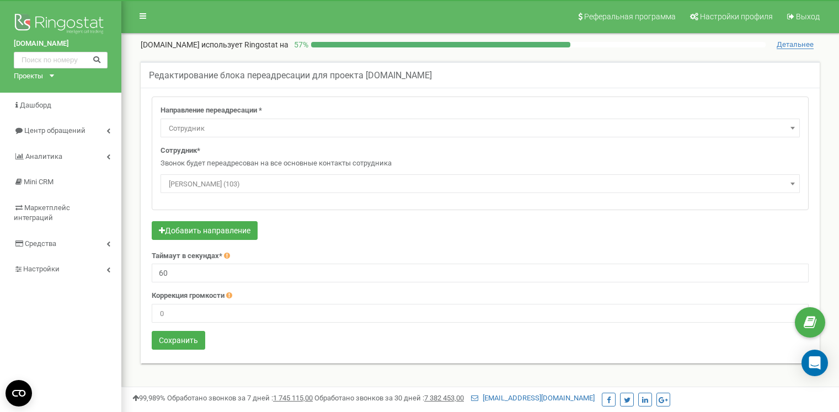
select select "Employee"
click at [254, 182] on span "[PERSON_NAME] (103)" at bounding box center [480, 184] width 632 height 15
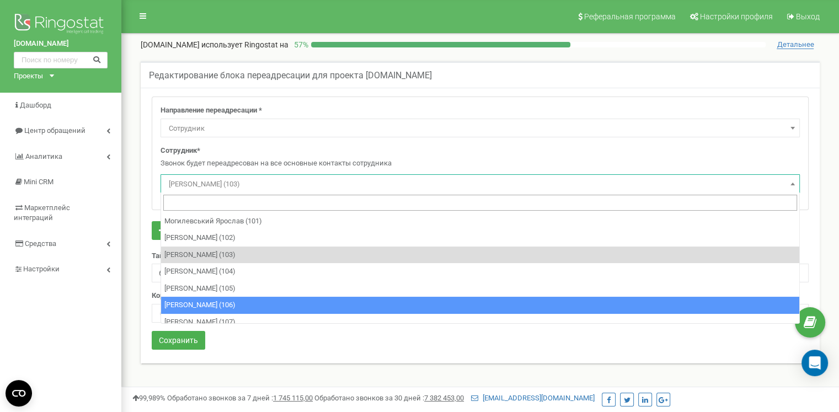
select select "496371"
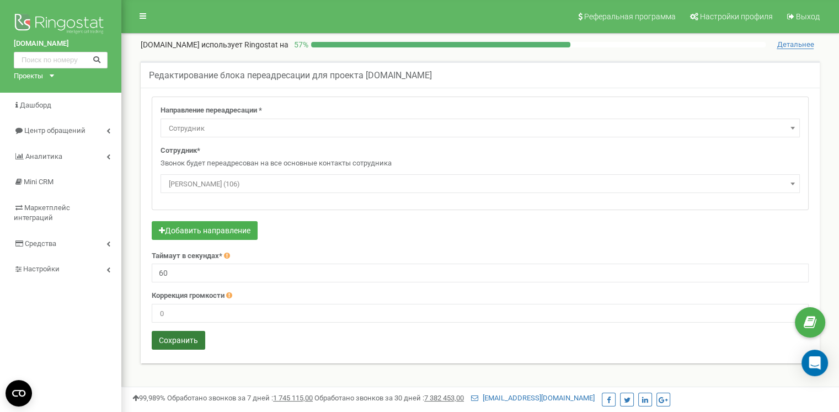
click at [174, 343] on button "Сохранить" at bounding box center [179, 340] width 54 height 19
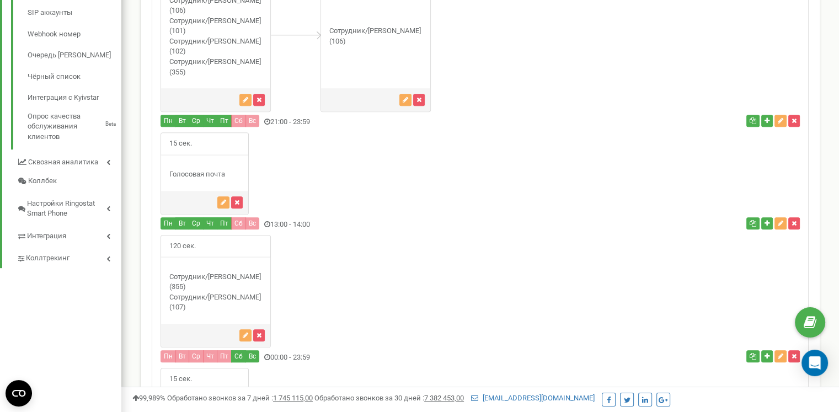
scroll to position [476, 0]
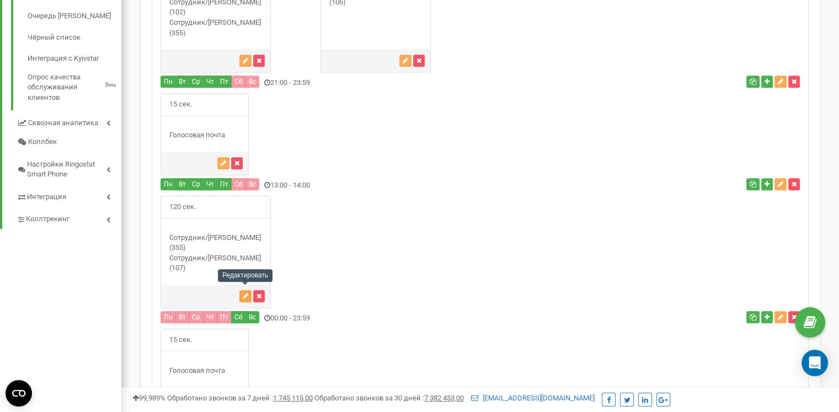
click at [242, 290] on button "button" at bounding box center [246, 296] width 12 height 12
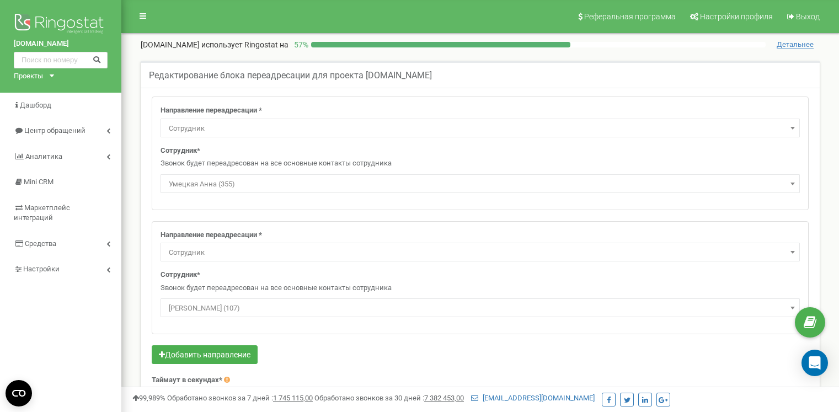
select select "Employee"
select select "309724"
select select "Employee"
select select "392007"
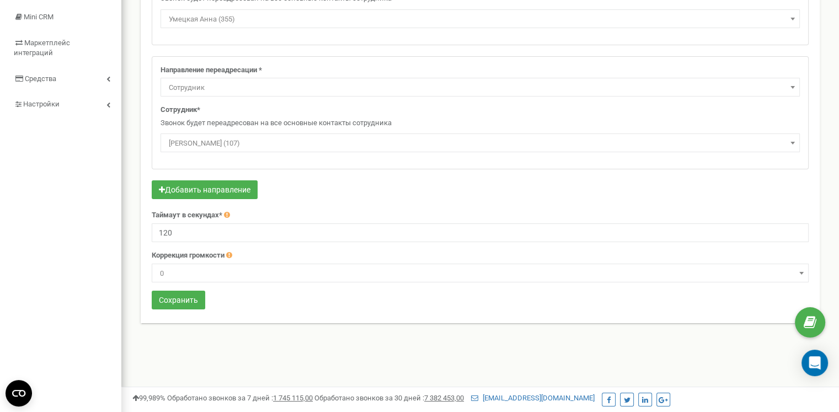
scroll to position [166, 0]
click at [185, 87] on span "Сотрудник" at bounding box center [480, 86] width 632 height 15
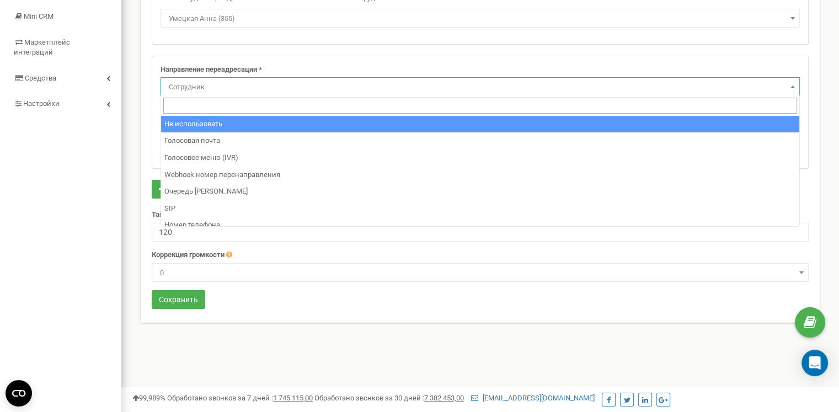
select select "pro"
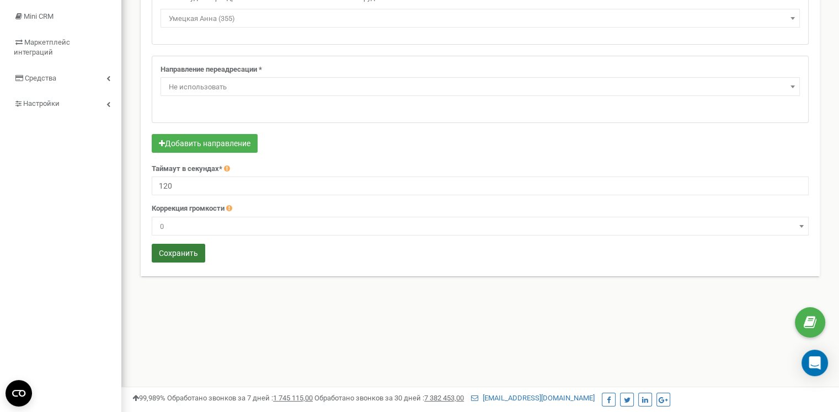
click at [173, 251] on button "Сохранить" at bounding box center [179, 253] width 54 height 19
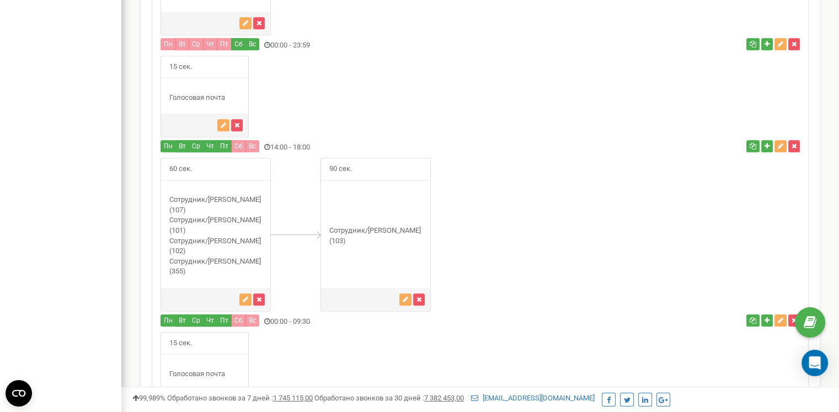
scroll to position [752, 0]
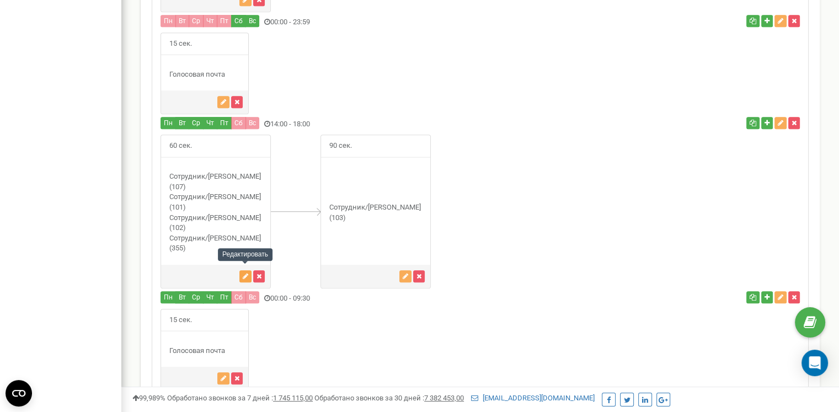
click at [245, 273] on icon "button" at bounding box center [246, 276] width 6 height 7
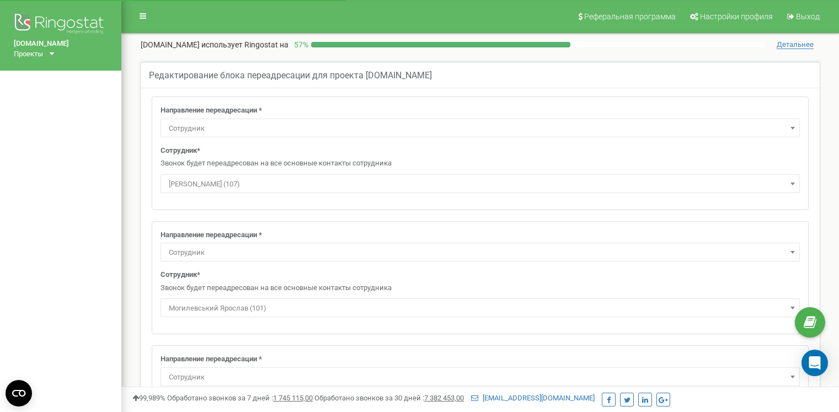
select select "Employee"
select select "392007"
select select "Employee"
select select "465396"
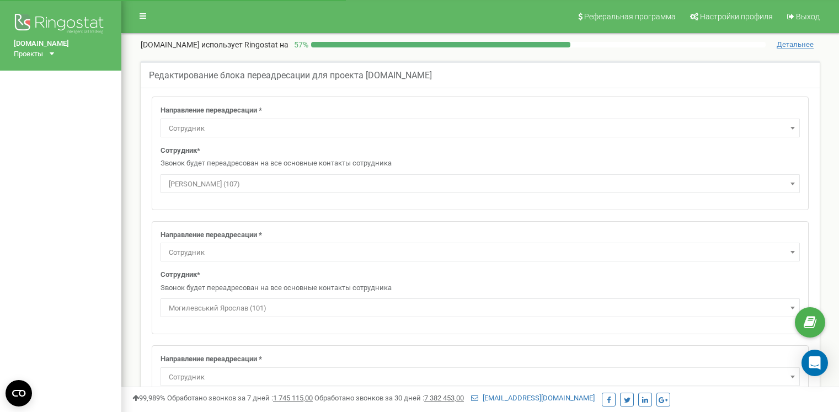
select select "Employee"
select select "309724"
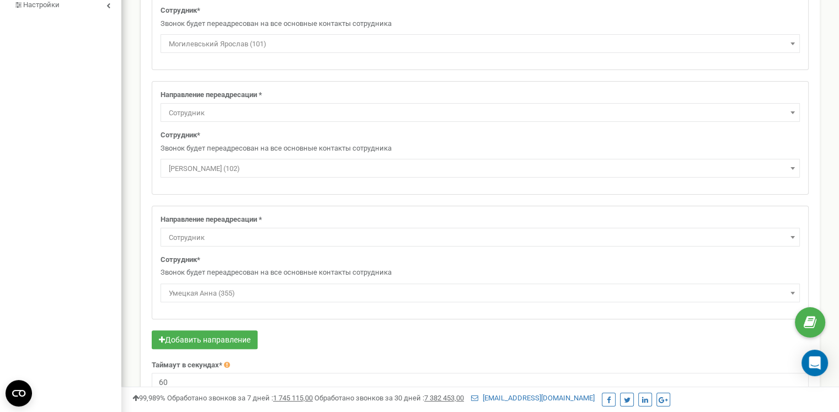
scroll to position [276, 0]
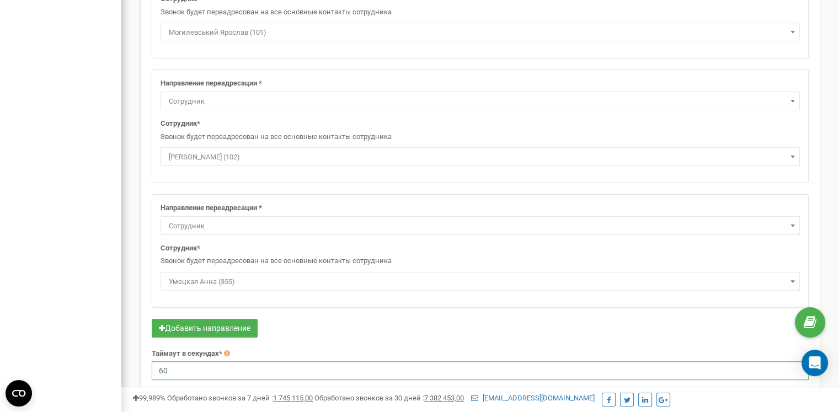
click at [202, 367] on input "60" at bounding box center [480, 371] width 657 height 19
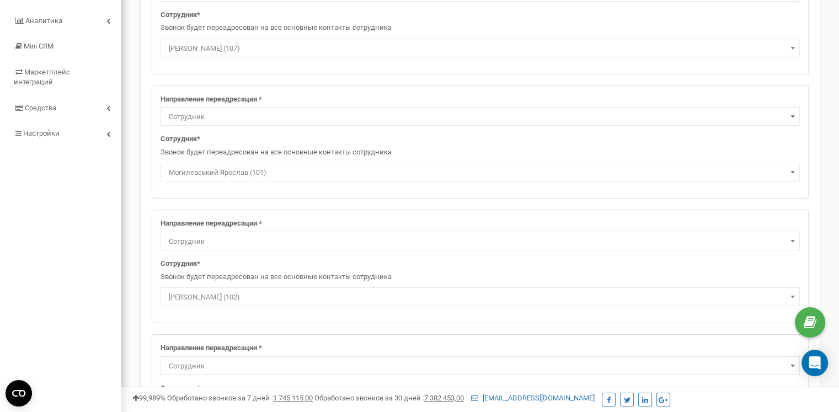
scroll to position [55, 0]
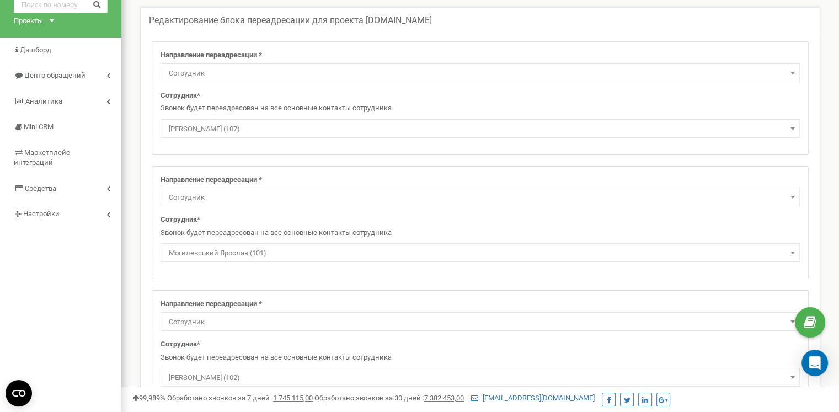
type input "90"
click at [327, 126] on span "Анастасия Ефимова (107)" at bounding box center [480, 128] width 632 height 15
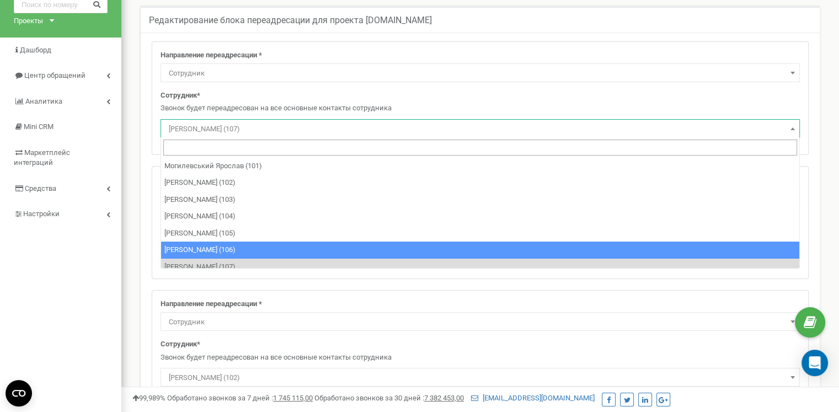
select select "496371"
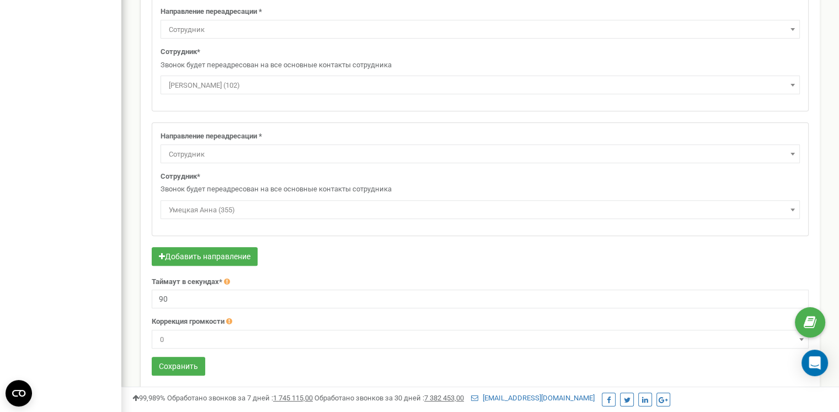
scroll to position [359, 0]
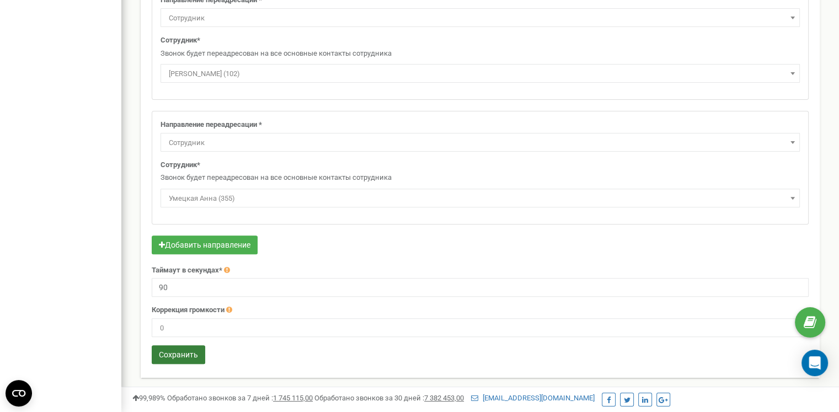
click at [162, 352] on button "Сохранить" at bounding box center [179, 355] width 54 height 19
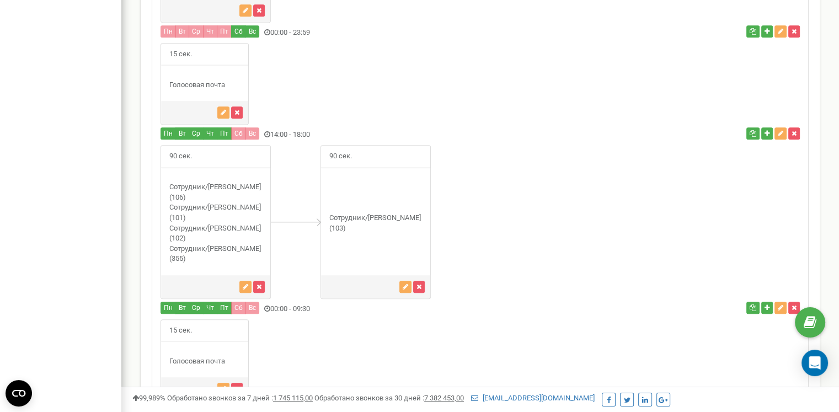
scroll to position [752, 0]
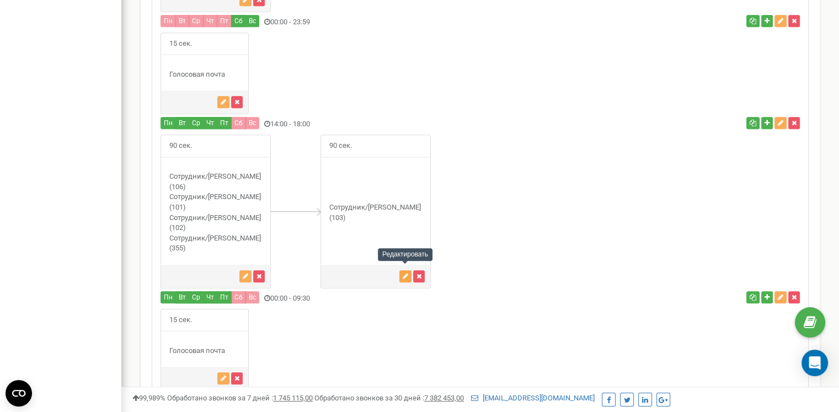
click at [403, 273] on icon "button" at bounding box center [406, 276] width 6 height 7
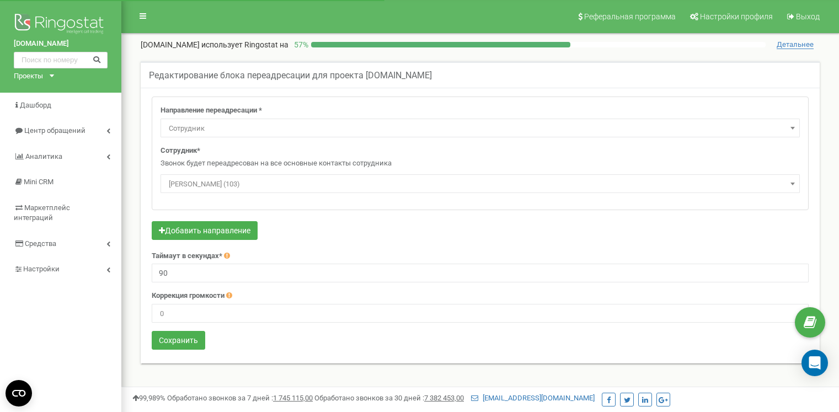
select select "Employee"
click at [246, 185] on span "Оксана Чуйко (103)" at bounding box center [480, 184] width 632 height 15
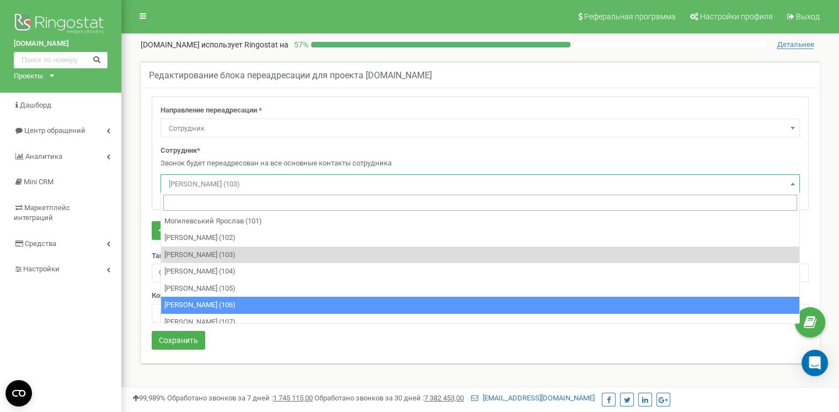
select select "496371"
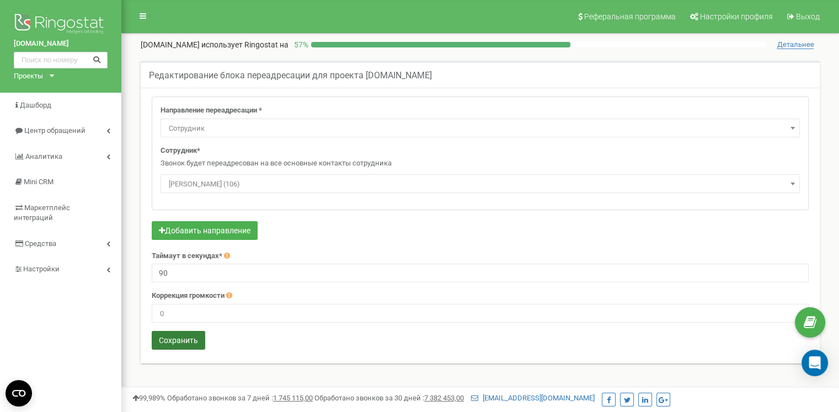
click at [169, 339] on button "Сохранить" at bounding box center [179, 340] width 54 height 19
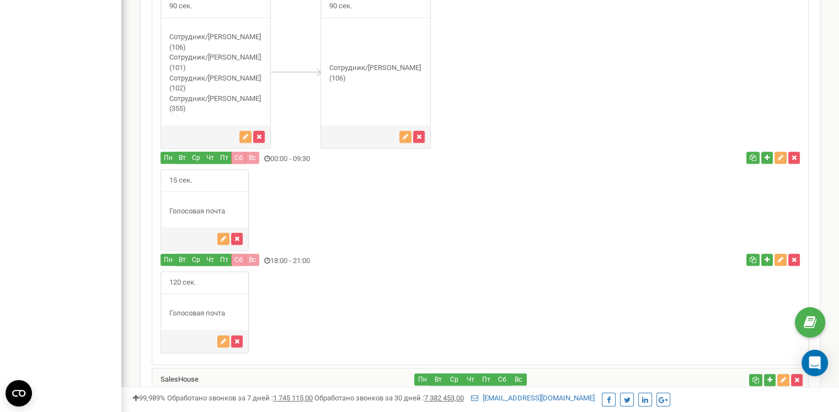
scroll to position [918, 0]
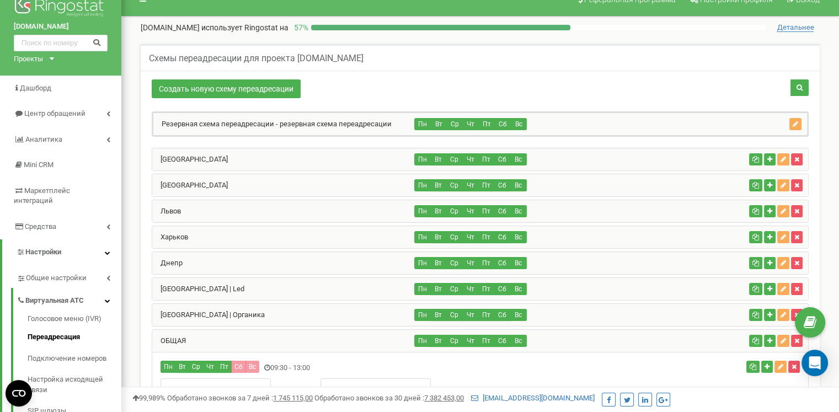
scroll to position [0, 0]
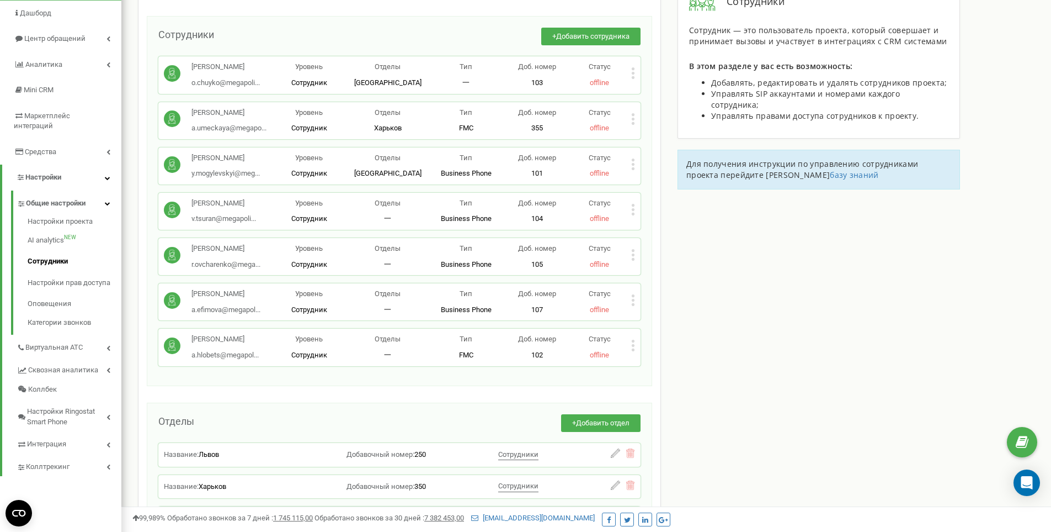
click at [632, 72] on icon at bounding box center [633, 73] width 4 height 12
click at [656, 88] on span "Редактировать" at bounding box center [674, 91] width 56 height 7
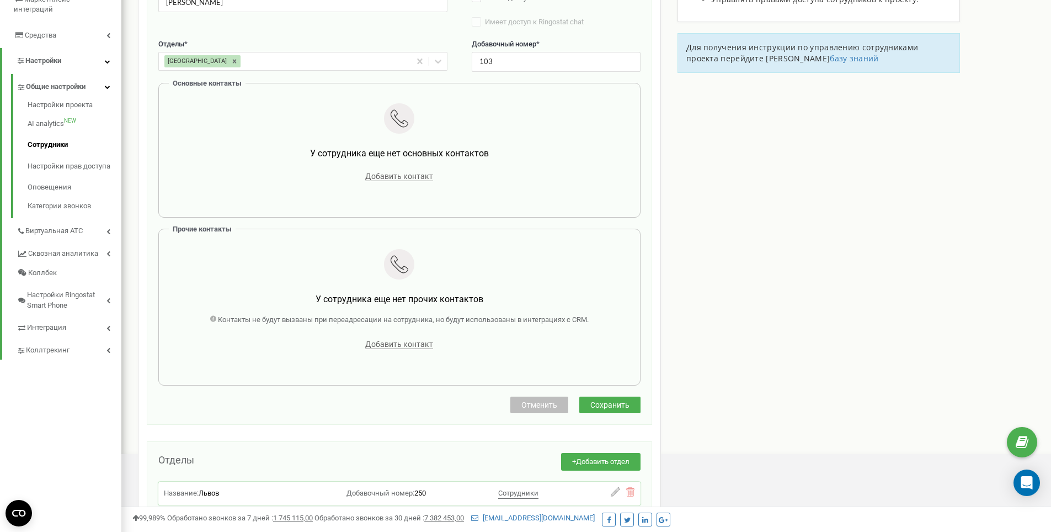
scroll to position [276, 0]
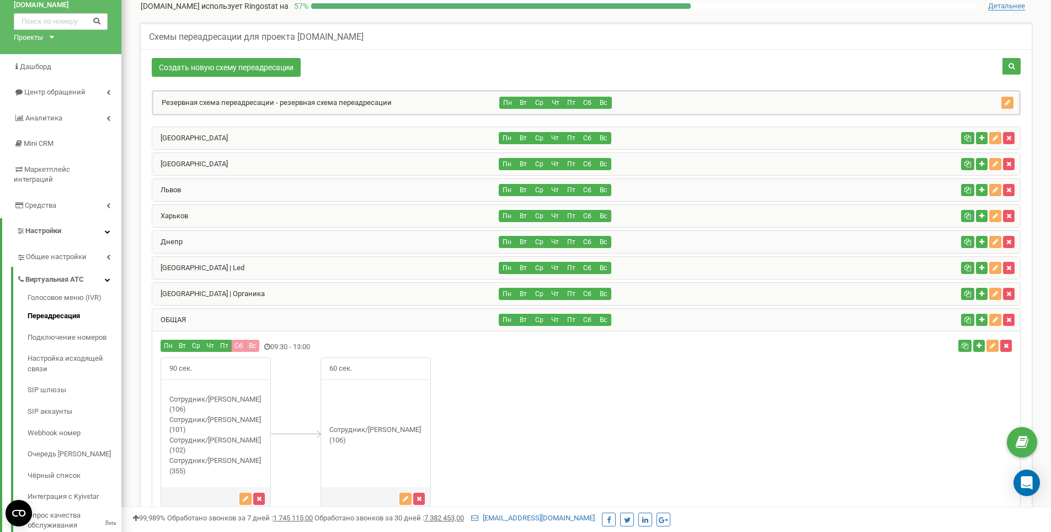
scroll to position [110, 0]
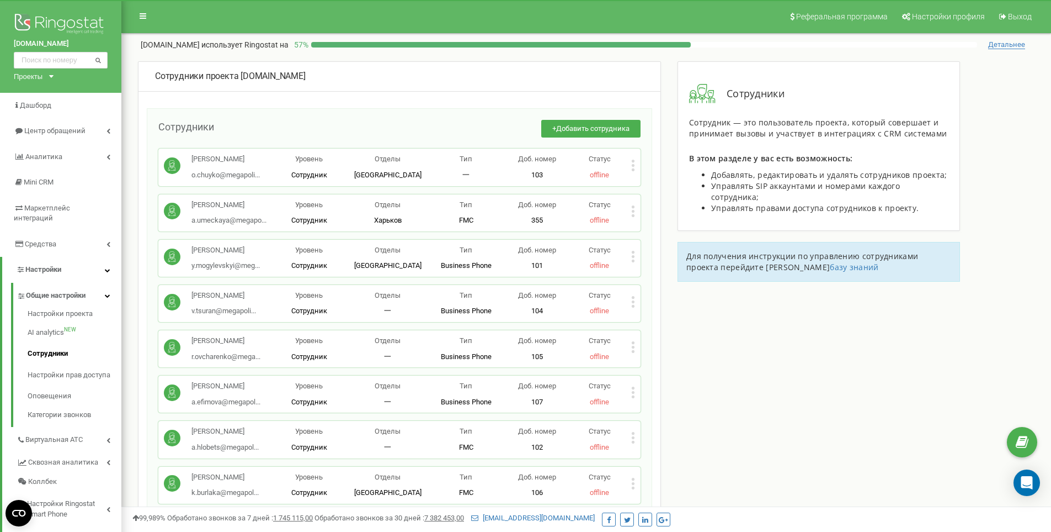
scroll to position [276, 0]
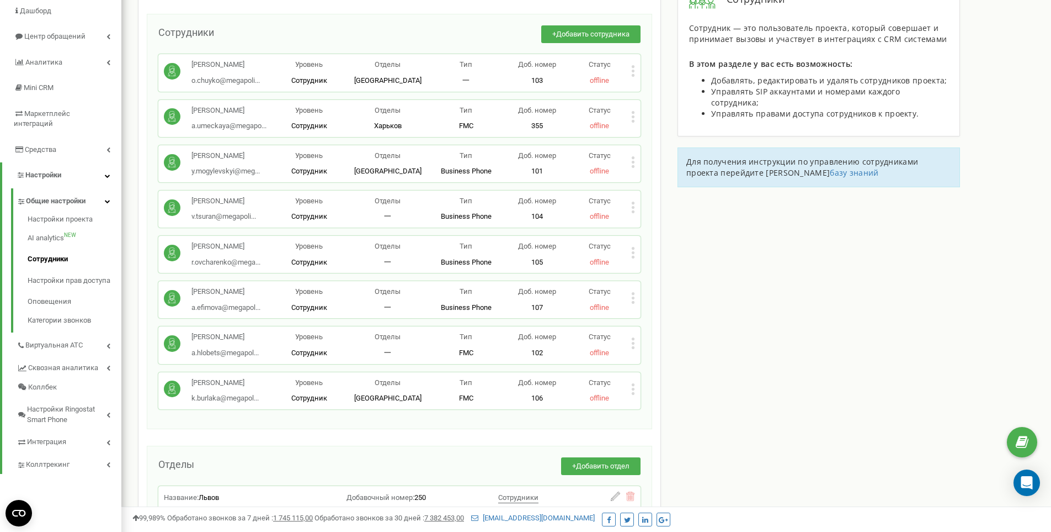
scroll to position [76, 0]
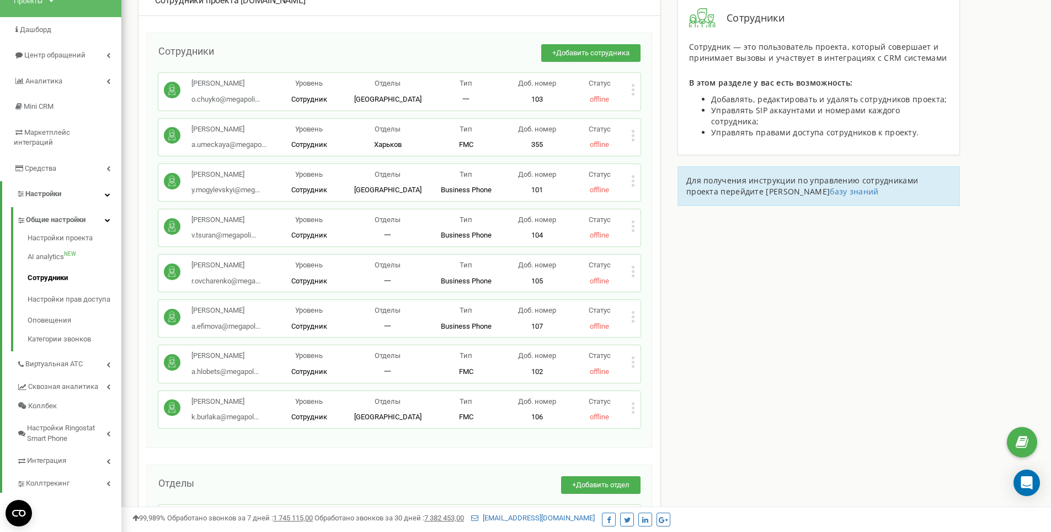
click at [633, 90] on icon at bounding box center [633, 89] width 3 height 3
click at [684, 127] on span "Удалить сотрудника" at bounding box center [683, 124] width 75 height 7
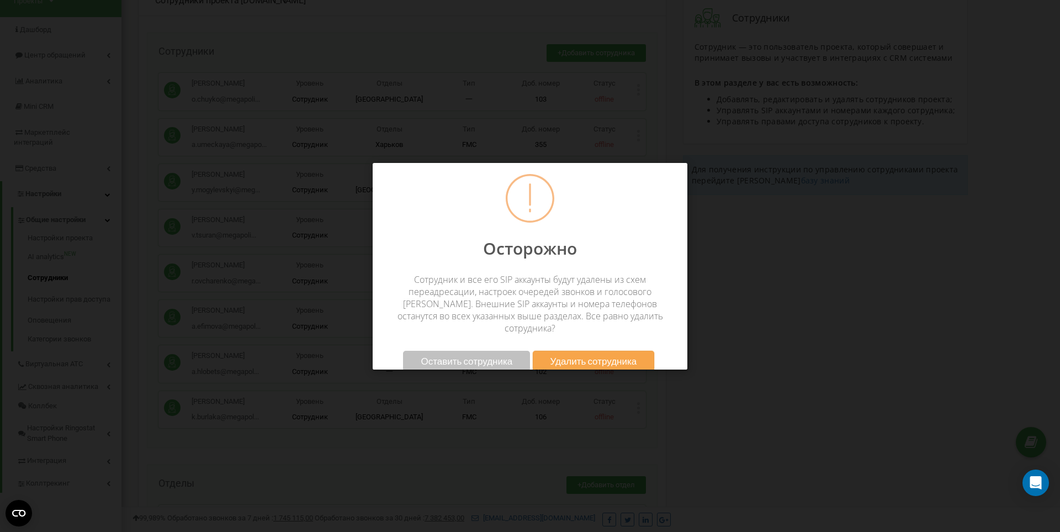
click at [591, 355] on span "Удалить сотрудника" at bounding box center [593, 361] width 87 height 12
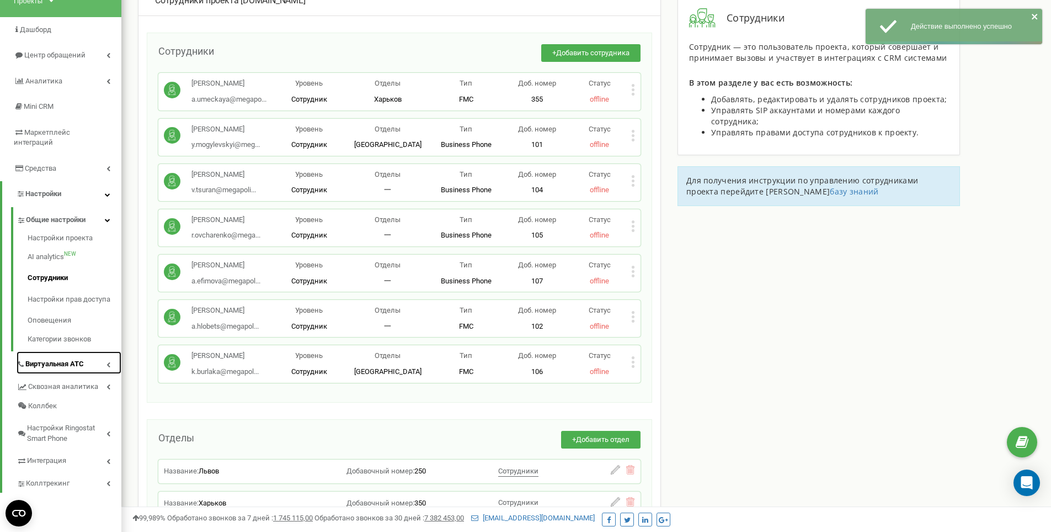
click at [104, 353] on link "Виртуальная АТС" at bounding box center [69, 362] width 105 height 23
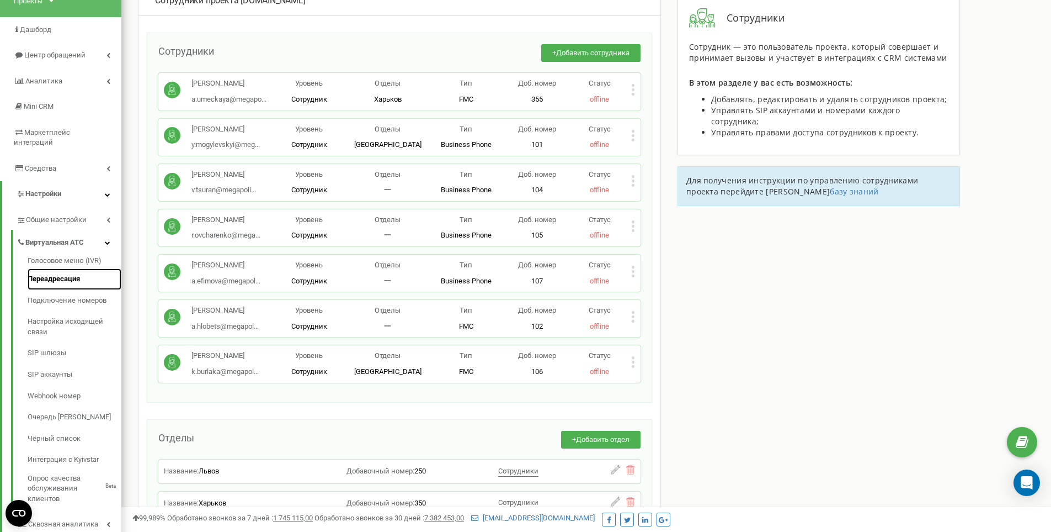
click at [54, 270] on link "Переадресация" at bounding box center [75, 279] width 94 height 22
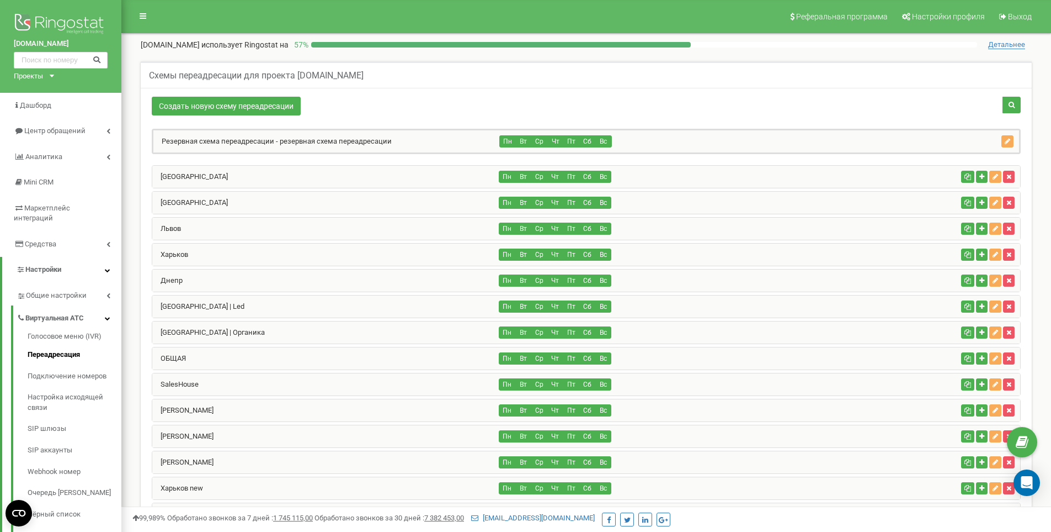
click at [207, 357] on div "ОБЩАЯ" at bounding box center [325, 358] width 347 height 22
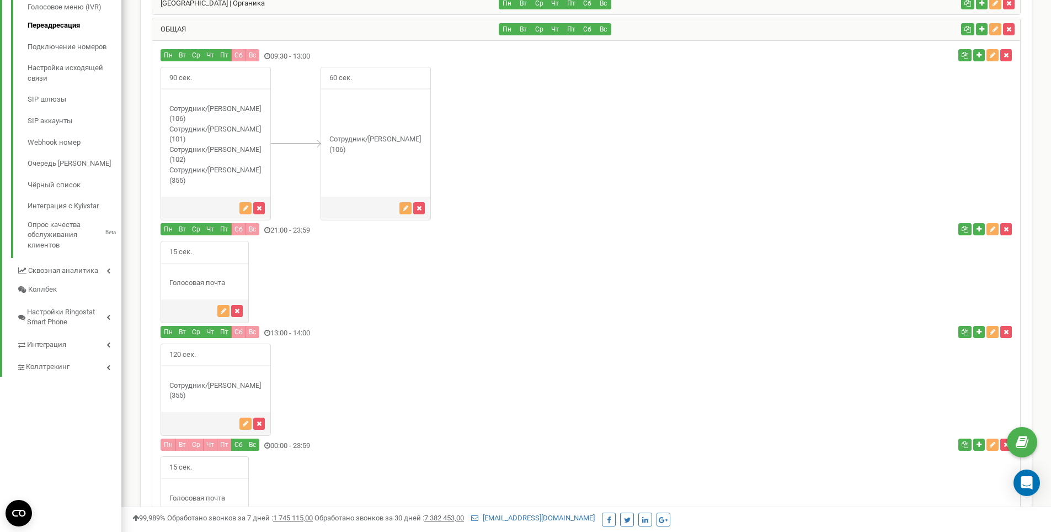
scroll to position [331, 0]
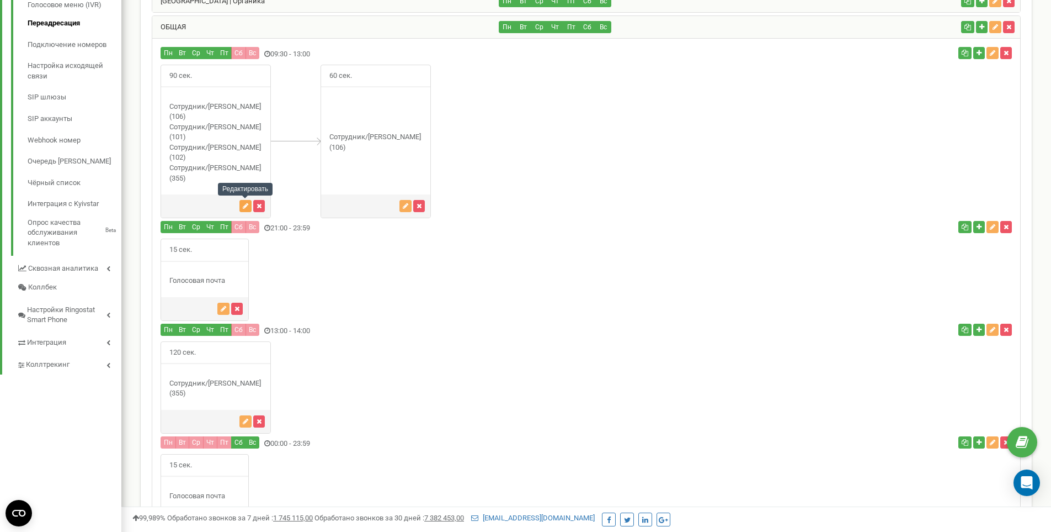
click at [244, 208] on icon "button" at bounding box center [246, 206] width 6 height 7
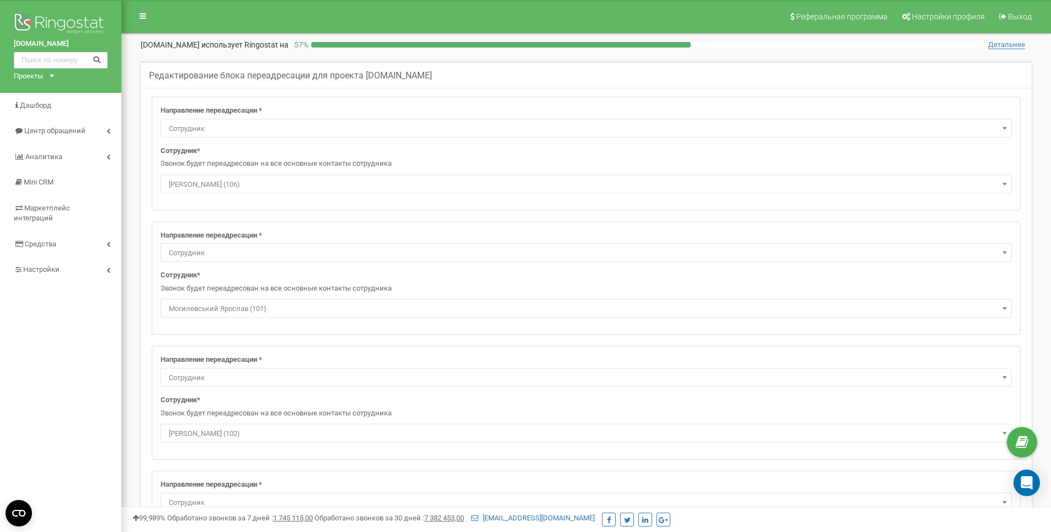
select select "Employee"
select select "496371"
select select "Employee"
select select "465396"
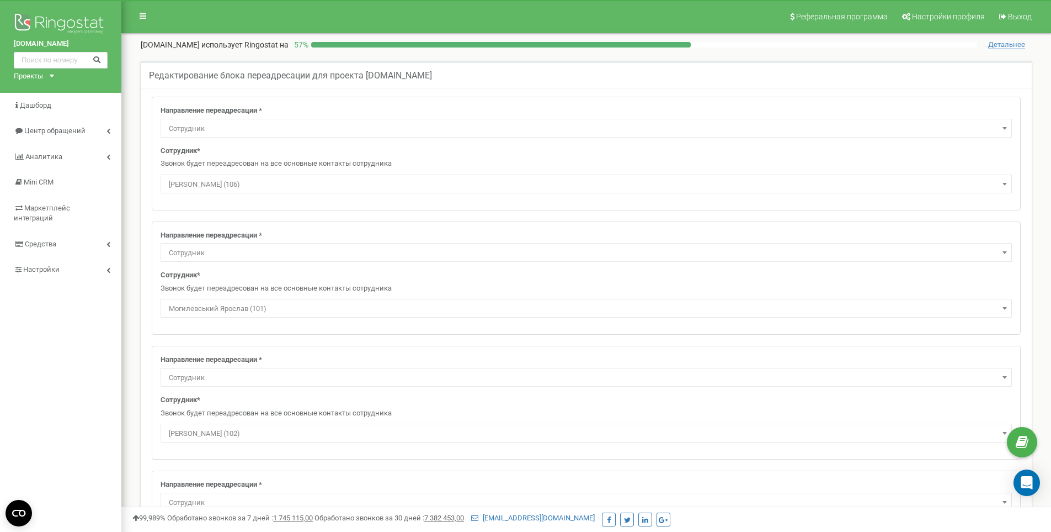
select select "Employee"
select select "309724"
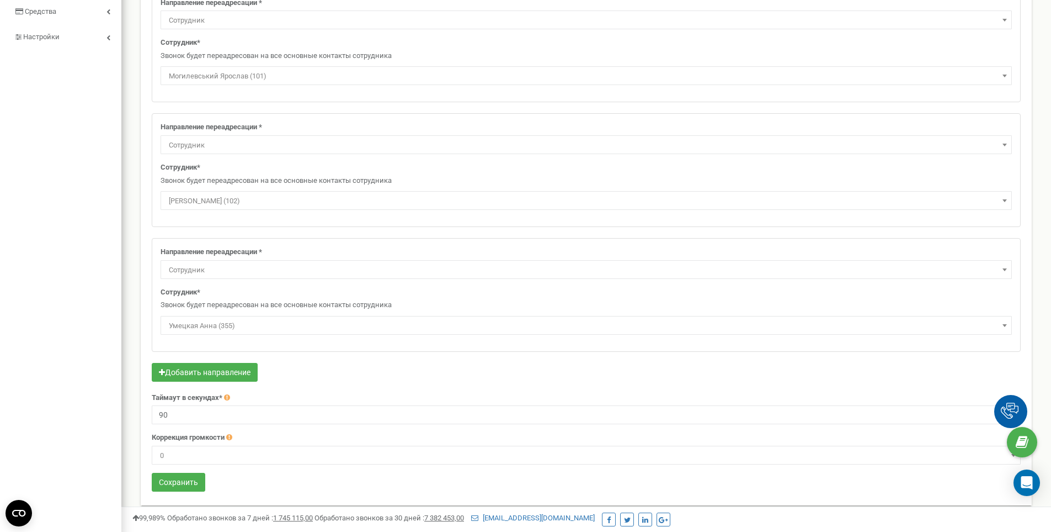
scroll to position [242, 0]
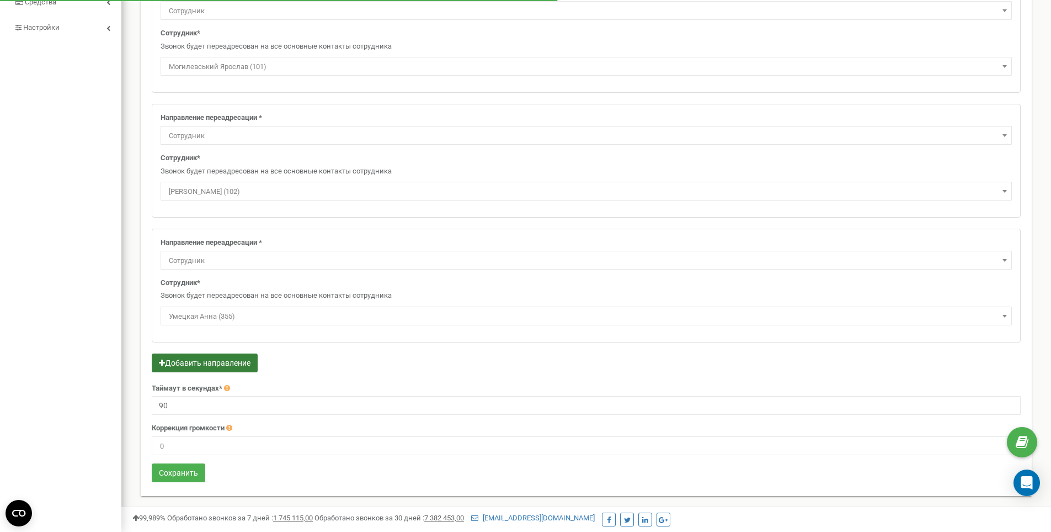
click at [182, 357] on button "Добавить направление" at bounding box center [205, 362] width 106 height 19
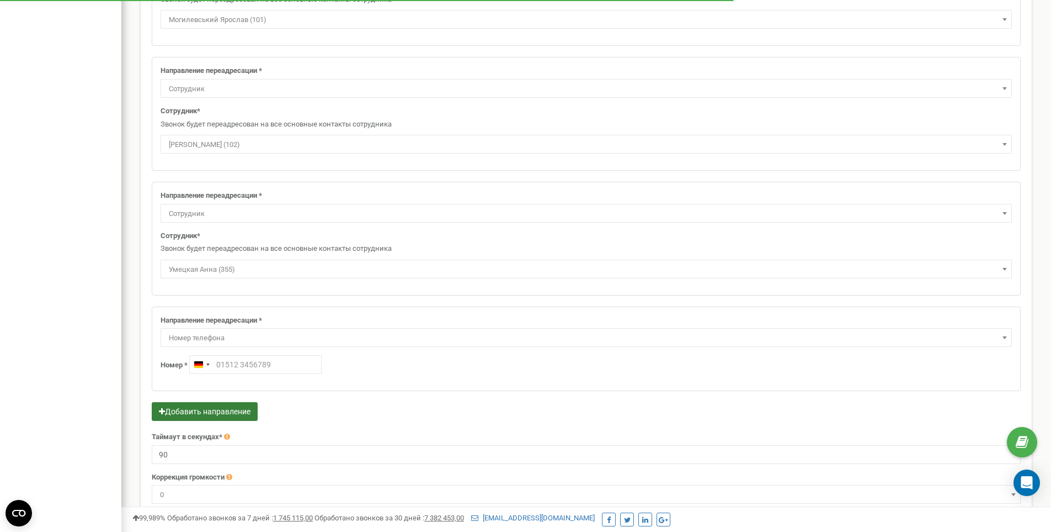
scroll to position [337, 0]
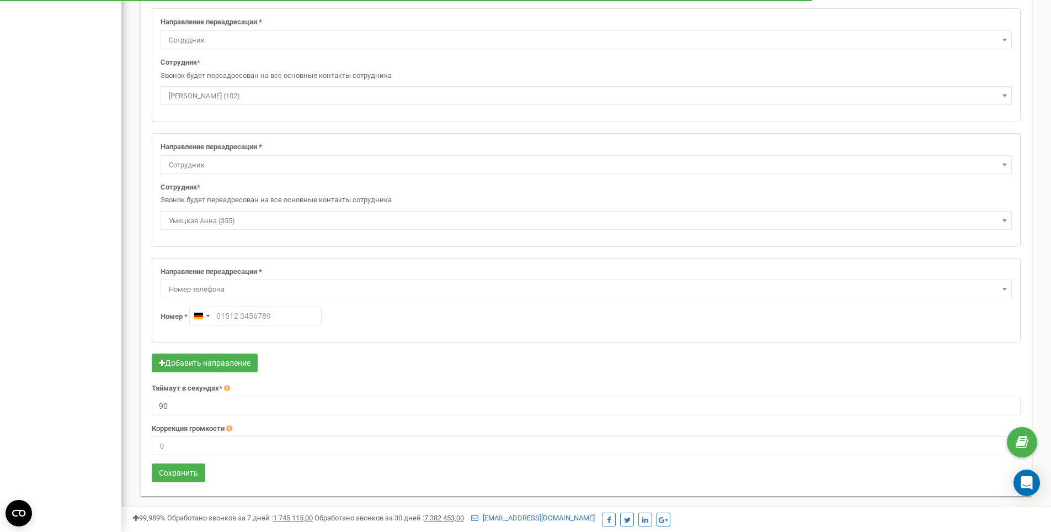
click at [203, 286] on span "Номер телефона" at bounding box center [586, 288] width 844 height 15
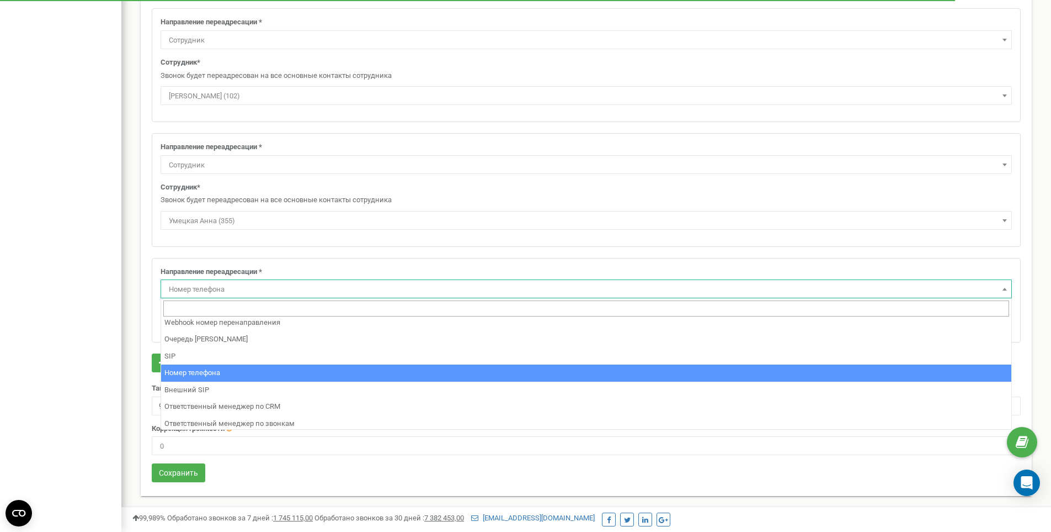
scroll to position [92, 0]
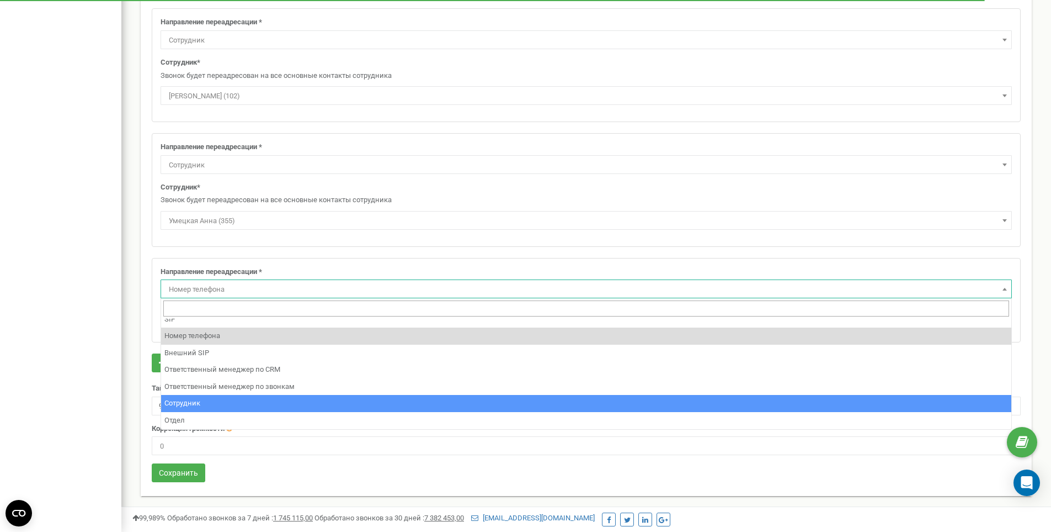
select select "Employee"
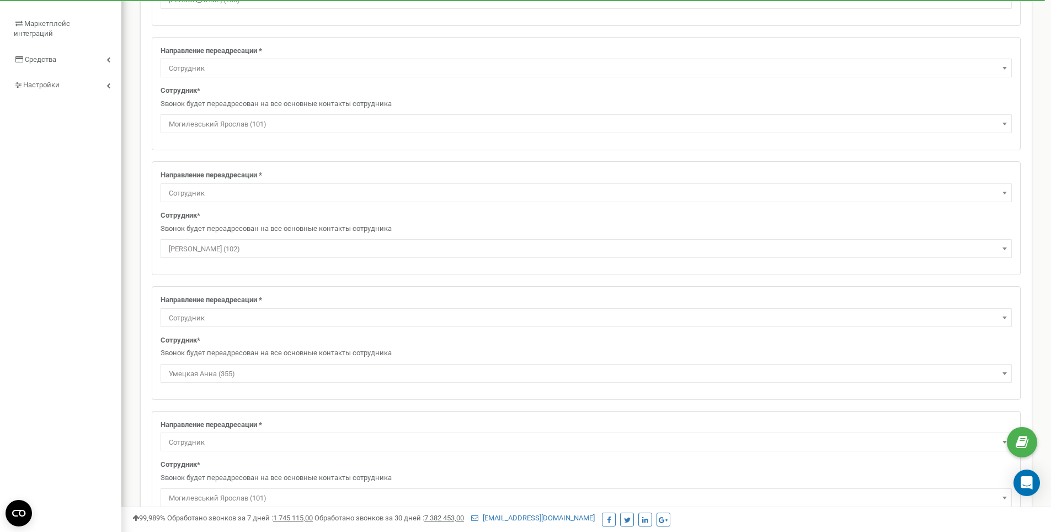
scroll to position [337, 0]
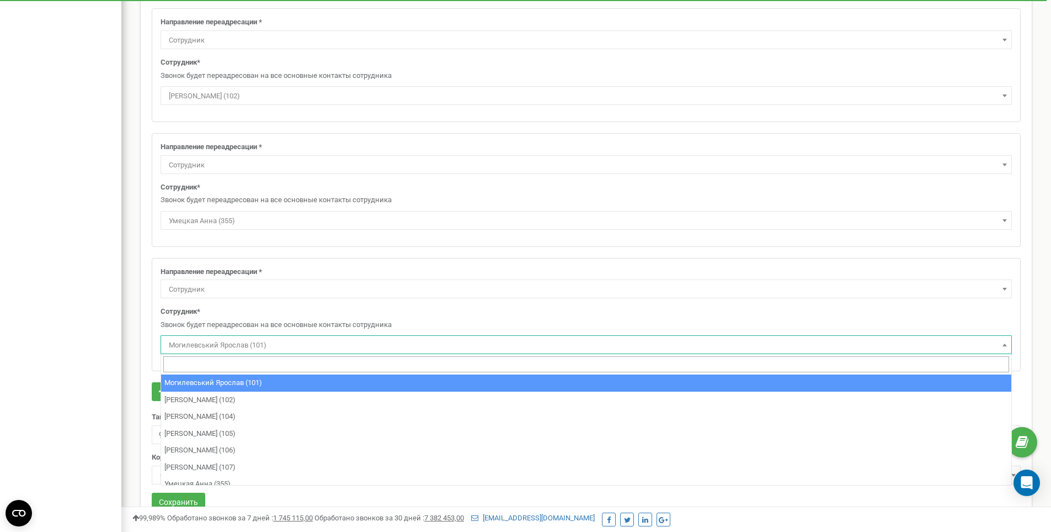
click at [253, 343] on span "Могилевський Ярослав (101)" at bounding box center [586, 344] width 844 height 15
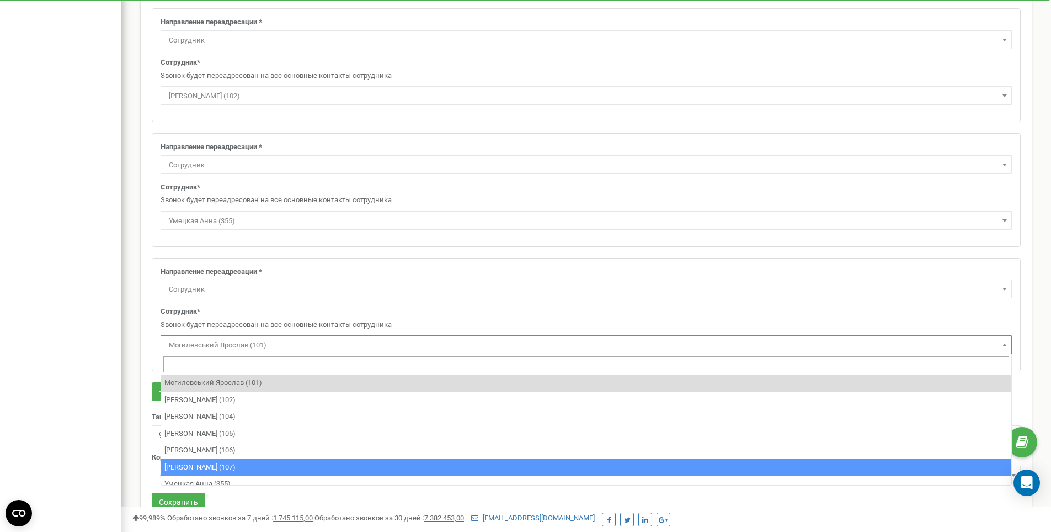
select select "392007"
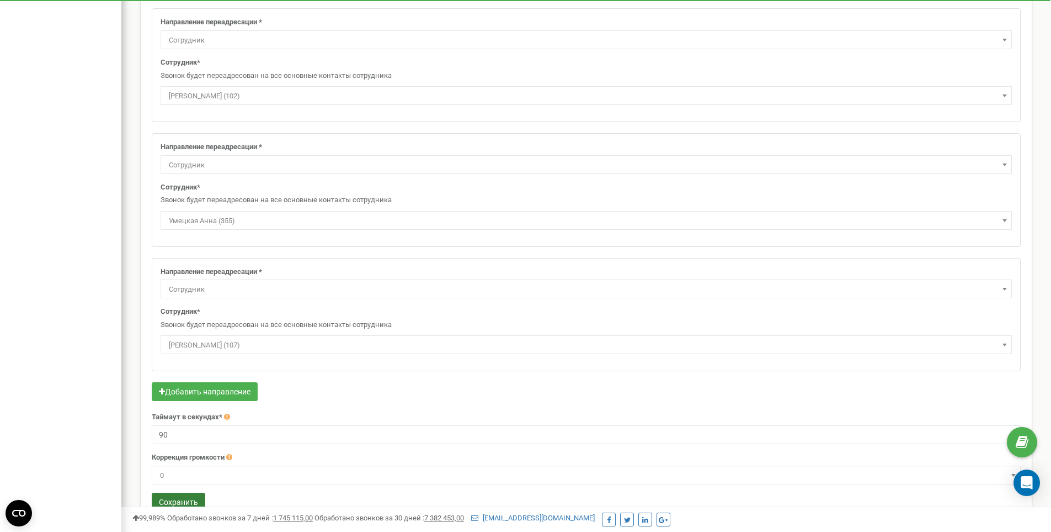
click at [179, 501] on button "Сохранить" at bounding box center [179, 501] width 54 height 19
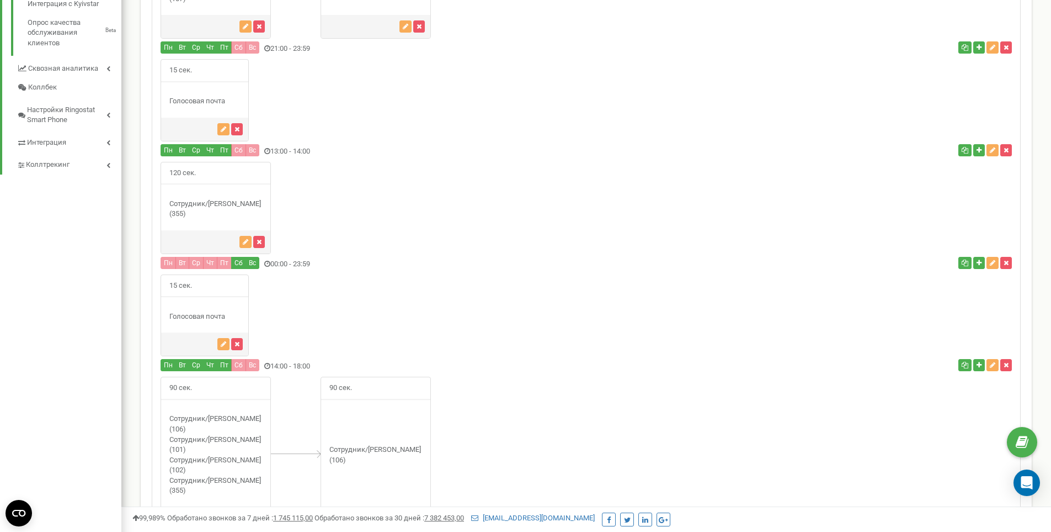
scroll to position [535, 0]
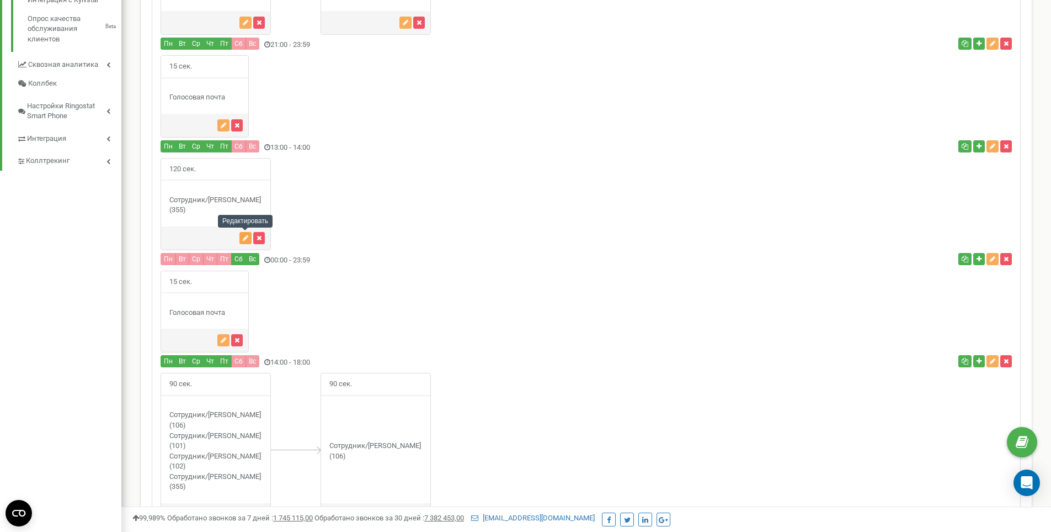
click at [246, 235] on icon "button" at bounding box center [246, 238] width 6 height 7
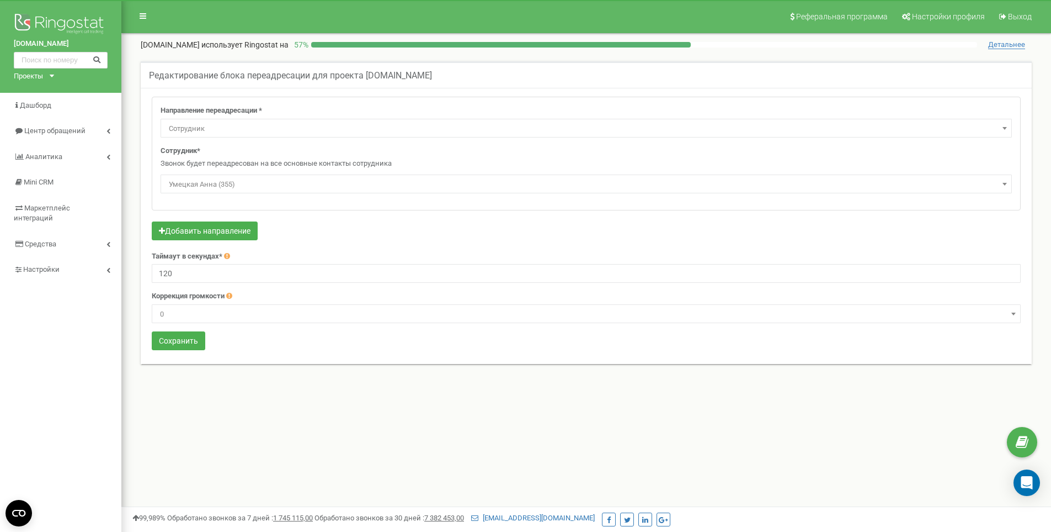
select select "Employee"
select select "309724"
click at [181, 229] on button "Добавить направление" at bounding box center [205, 230] width 106 height 19
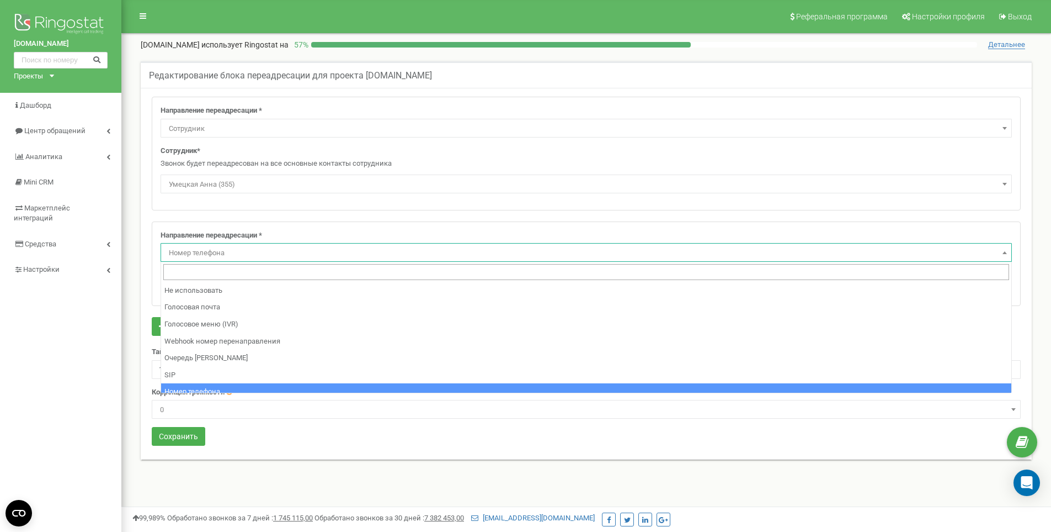
click at [202, 253] on span "Номер телефона" at bounding box center [586, 252] width 844 height 15
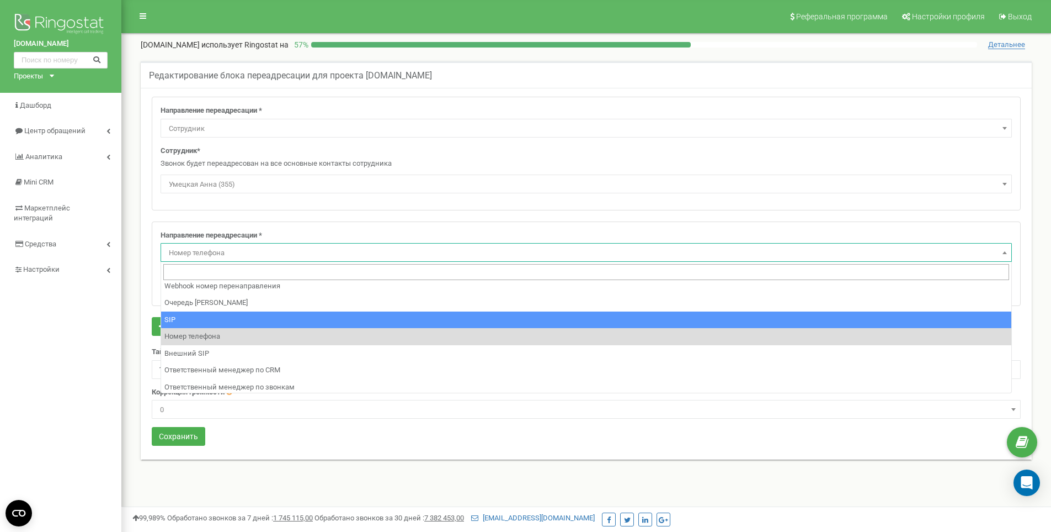
scroll to position [92, 0]
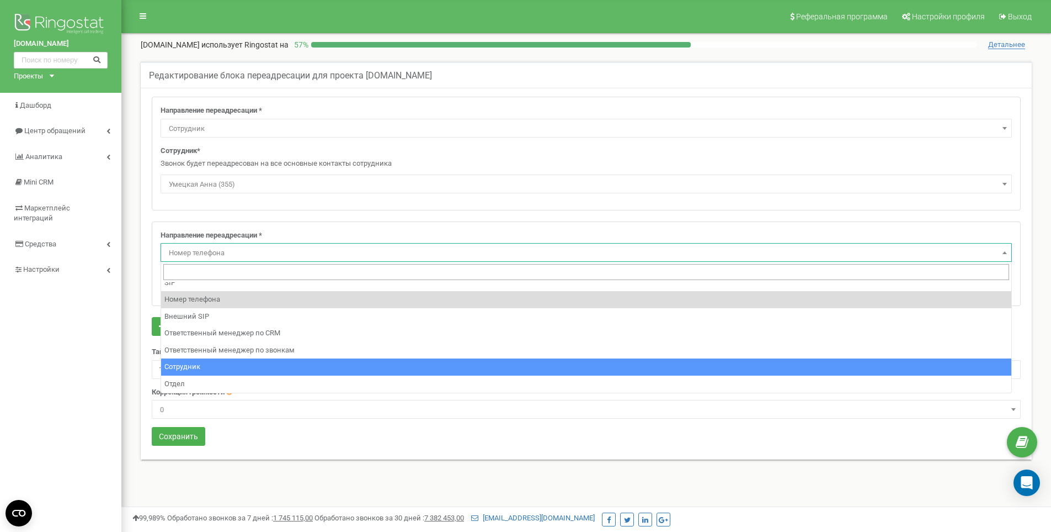
select select "Employee"
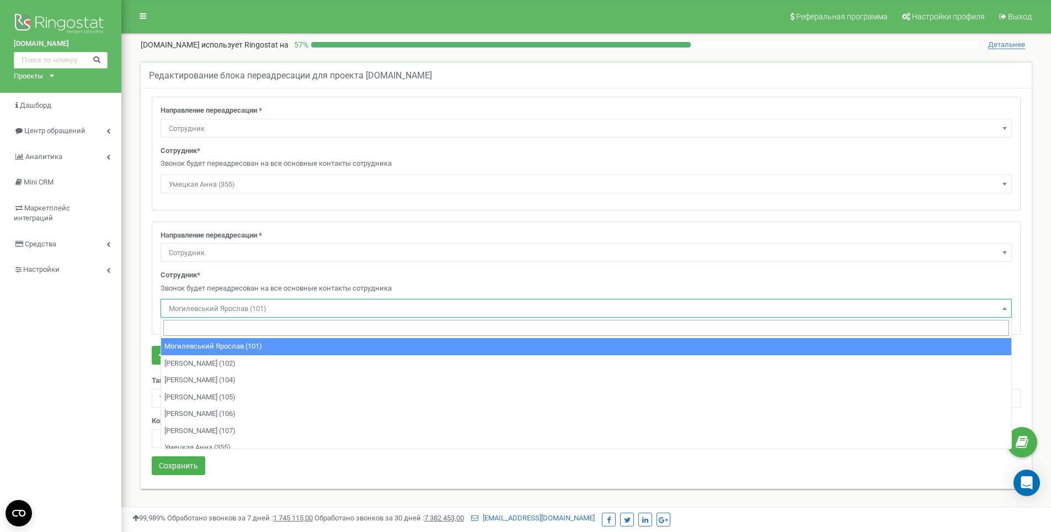
click at [187, 307] on span "Могилевський Ярослав (101)" at bounding box center [586, 308] width 844 height 15
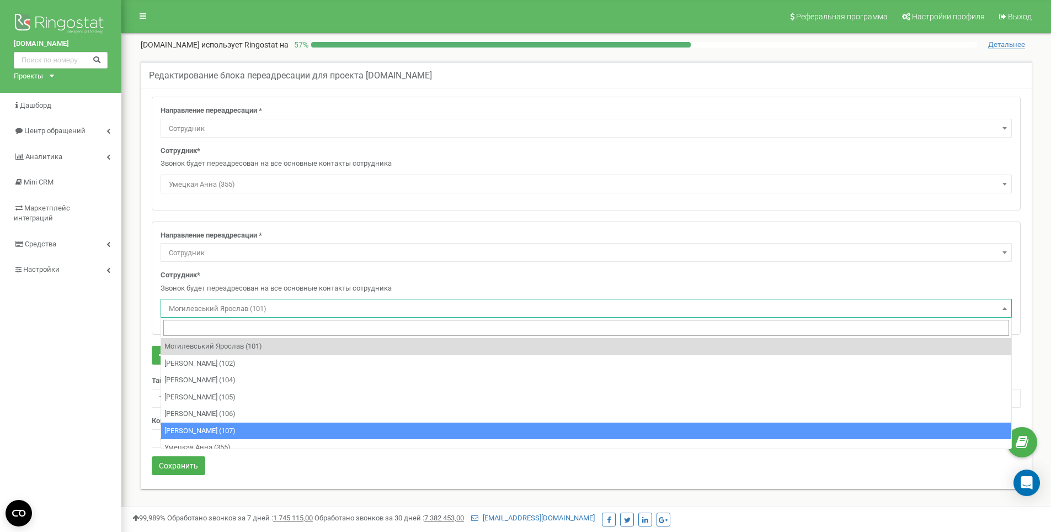
select select "392007"
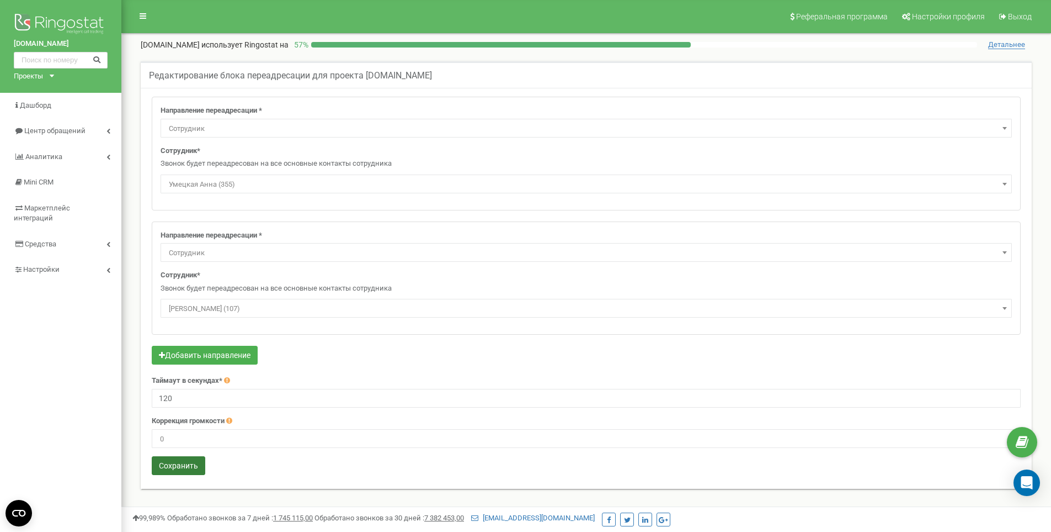
click at [173, 465] on button "Сохранить" at bounding box center [179, 465] width 54 height 19
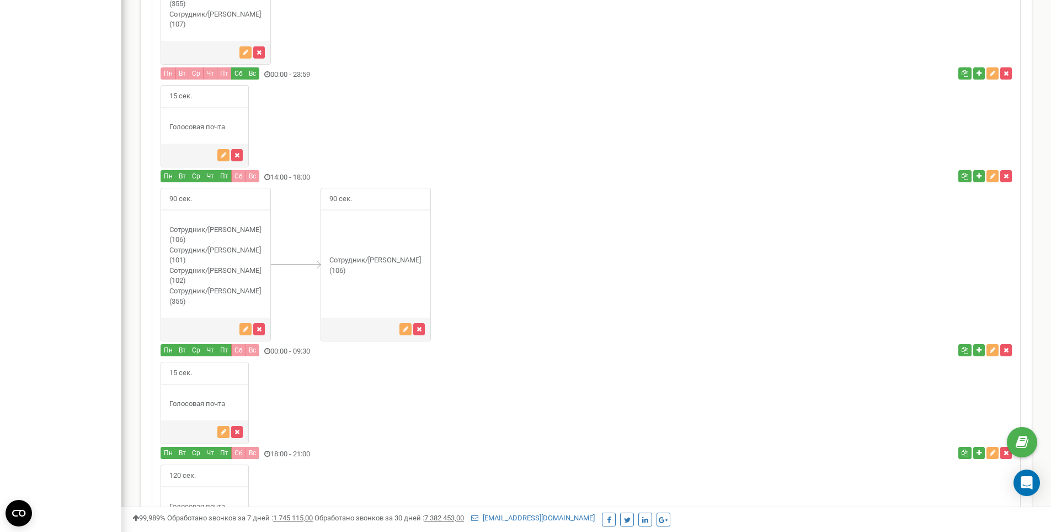
scroll to position [756, 0]
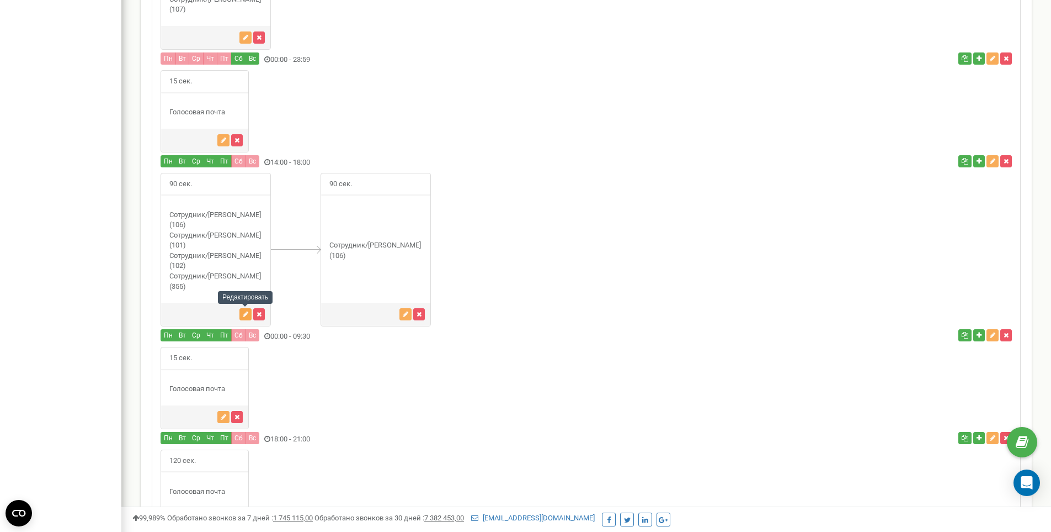
click at [243, 314] on icon "button" at bounding box center [246, 314] width 6 height 7
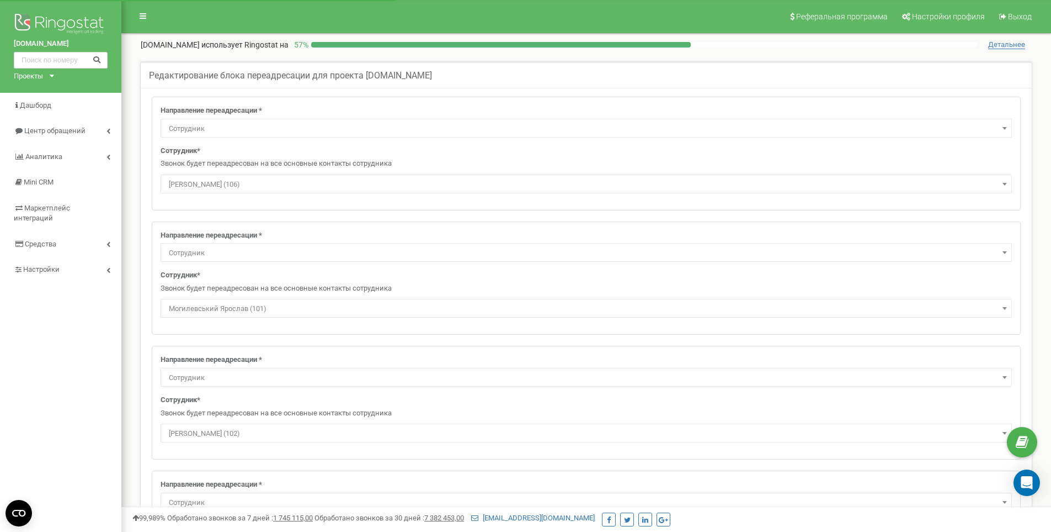
select select "Employee"
select select "496371"
select select "Employee"
select select "465396"
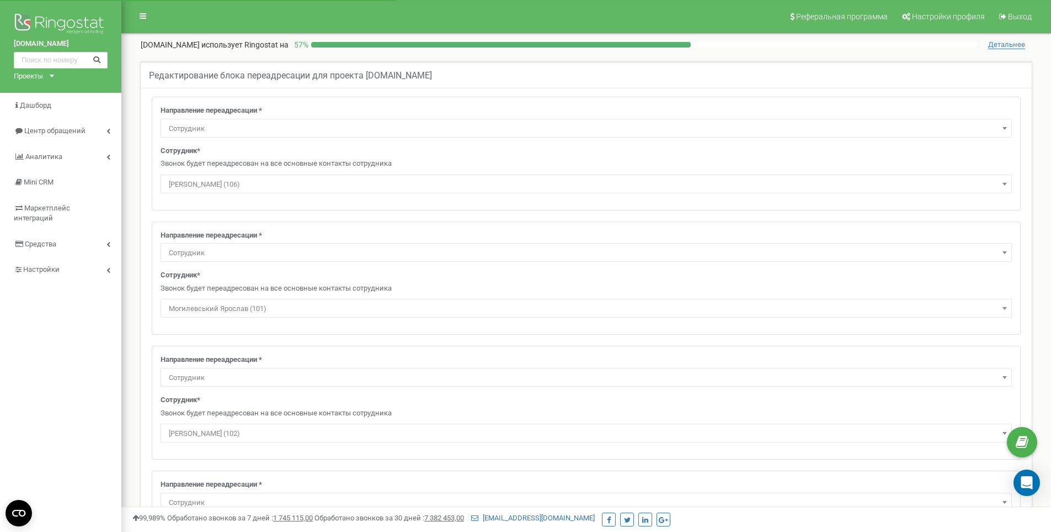
select select "Employee"
select select "309724"
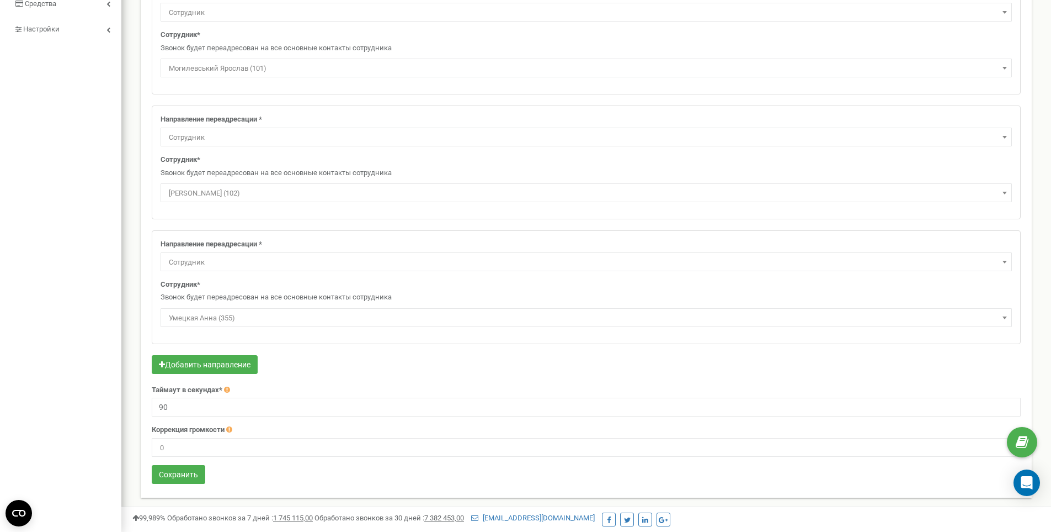
scroll to position [242, 0]
click at [208, 364] on button "Добавить направление" at bounding box center [205, 362] width 106 height 19
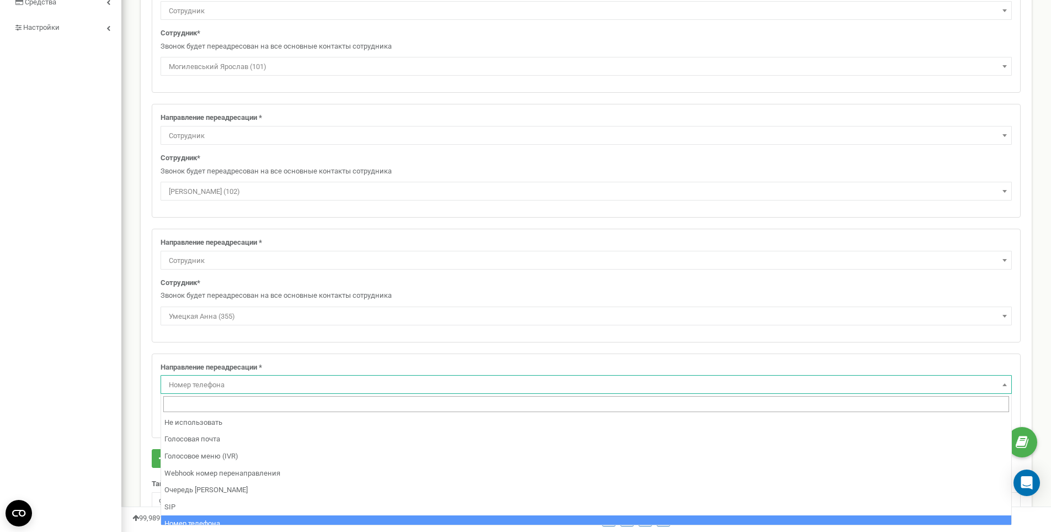
click at [211, 378] on span "Номер телефона" at bounding box center [586, 384] width 844 height 15
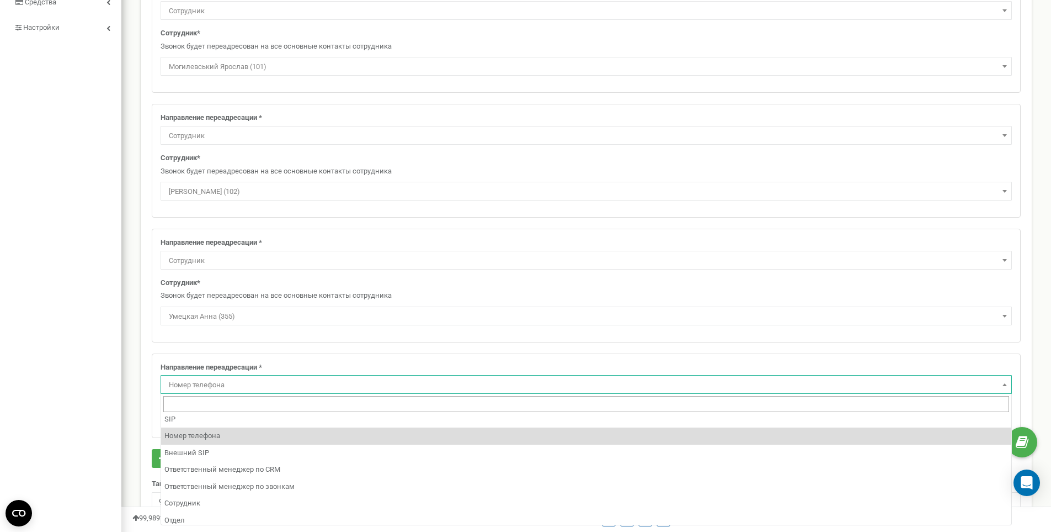
scroll to position [92, 0]
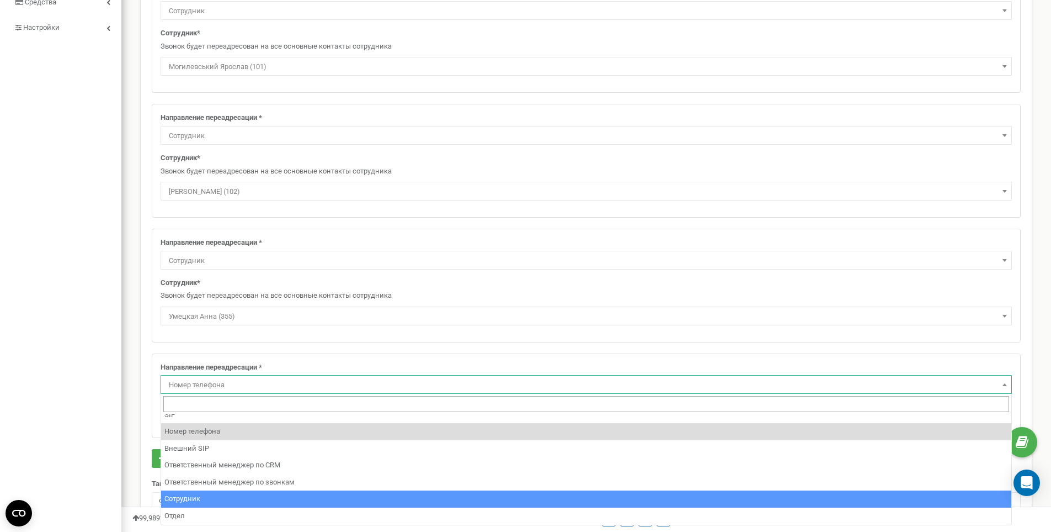
select select "Employee"
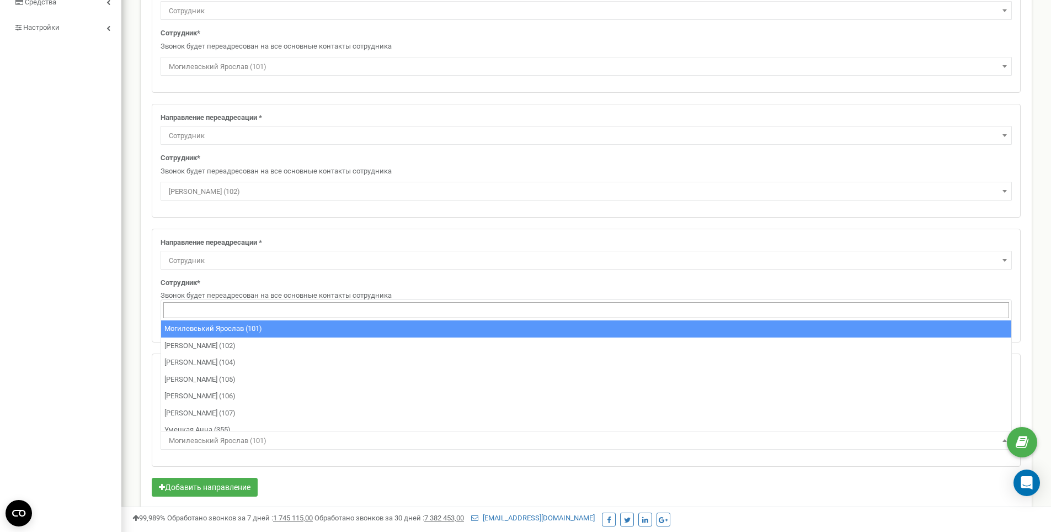
click at [230, 443] on span "Могилевський Ярослав (101)" at bounding box center [586, 440] width 844 height 15
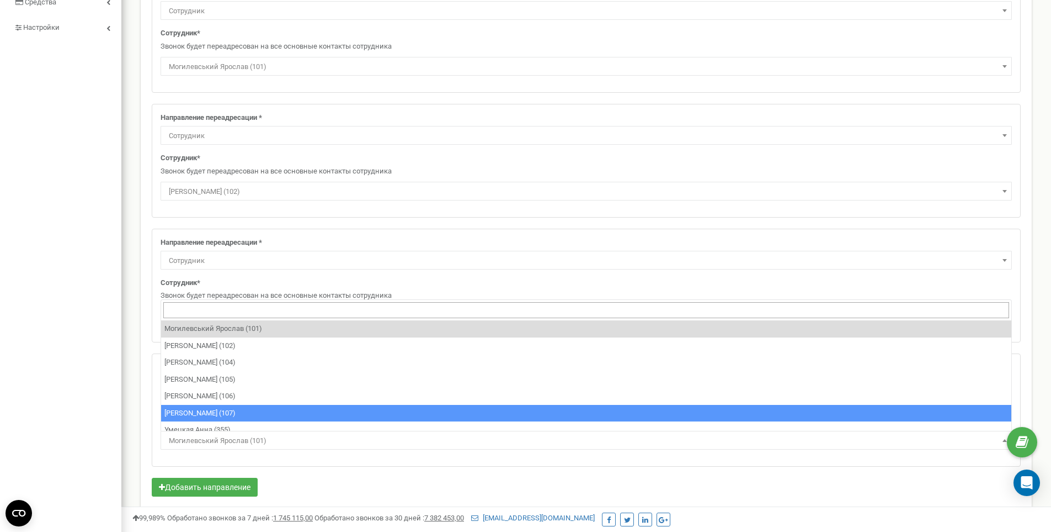
select select "392007"
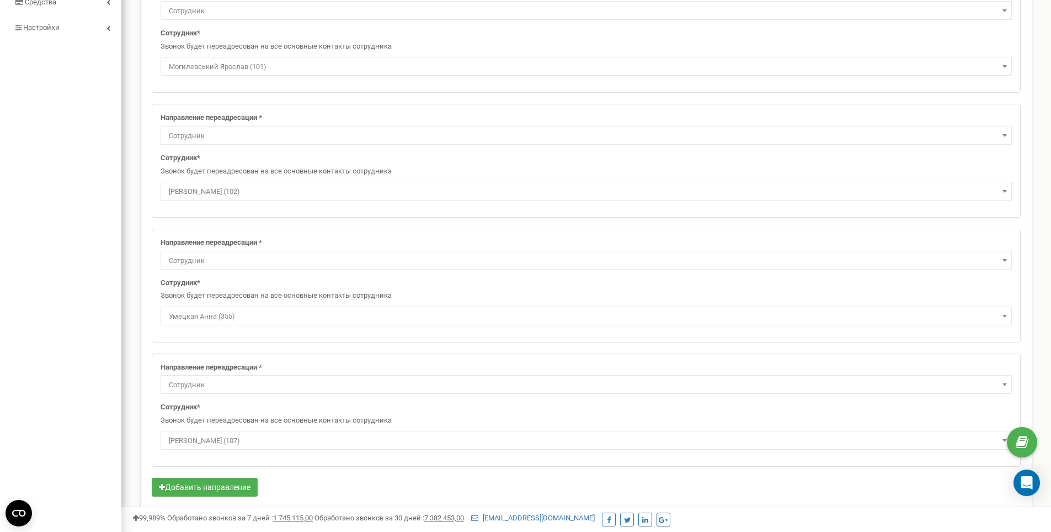
scroll to position [366, 0]
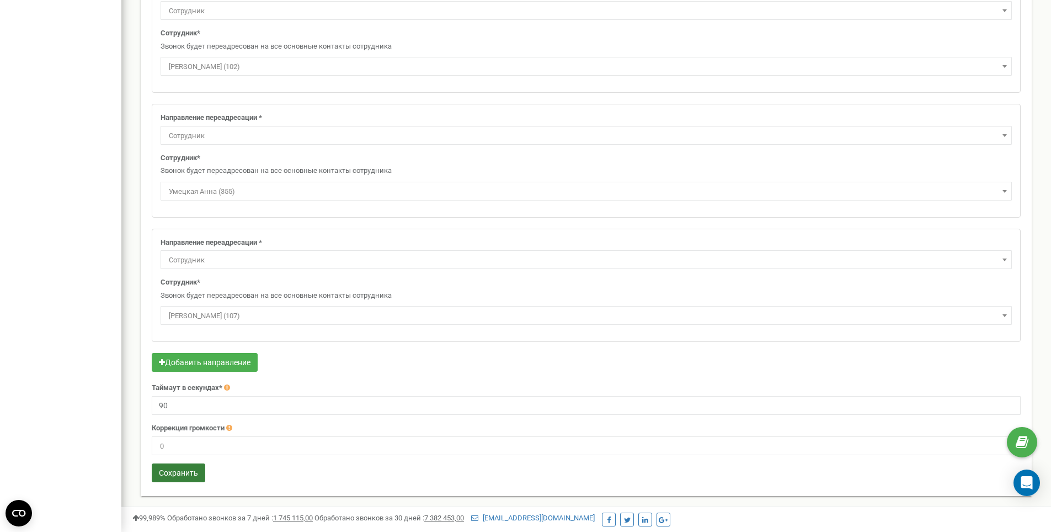
click at [184, 471] on button "Сохранить" at bounding box center [179, 472] width 54 height 19
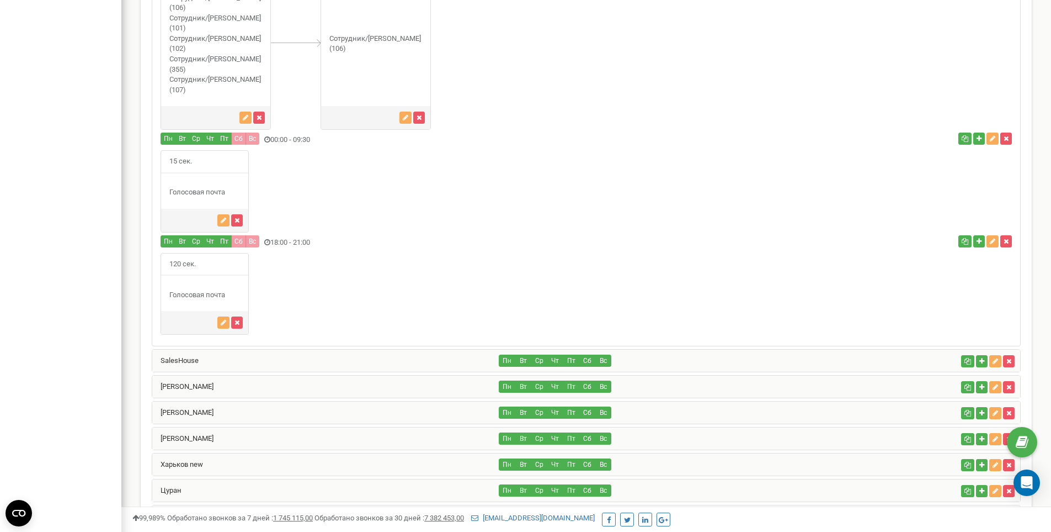
scroll to position [1143, 0]
